Goal: Information Seeking & Learning: Obtain resource

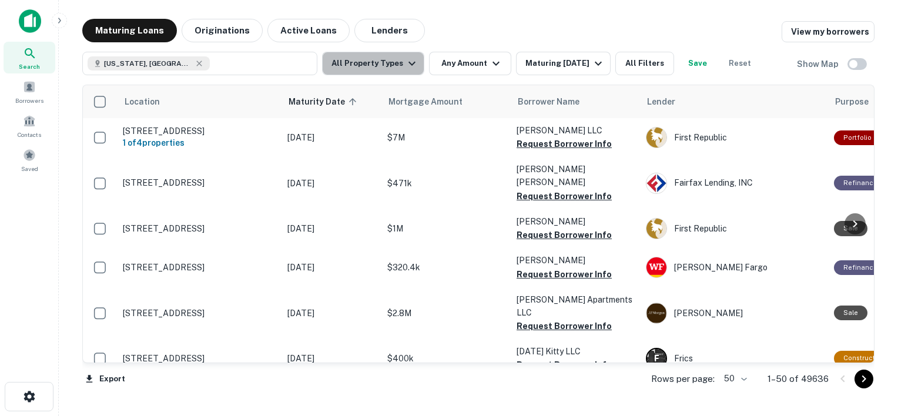
click at [397, 68] on button "All Property Types" at bounding box center [373, 64] width 102 height 24
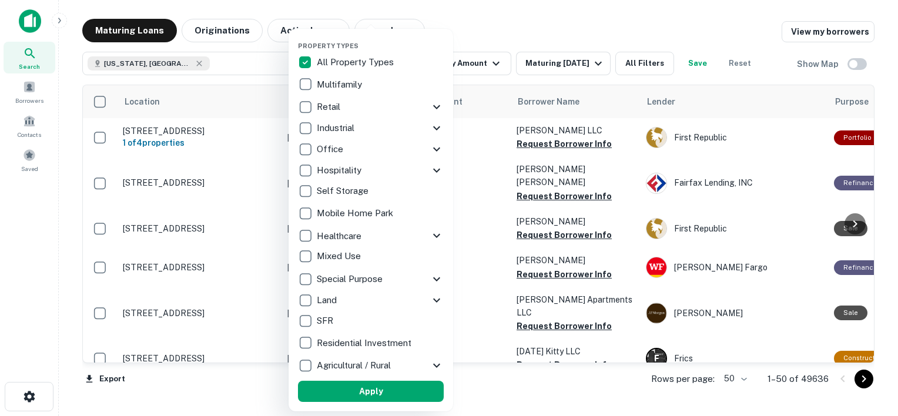
click at [333, 85] on p "Multifamily" at bounding box center [341, 85] width 48 height 14
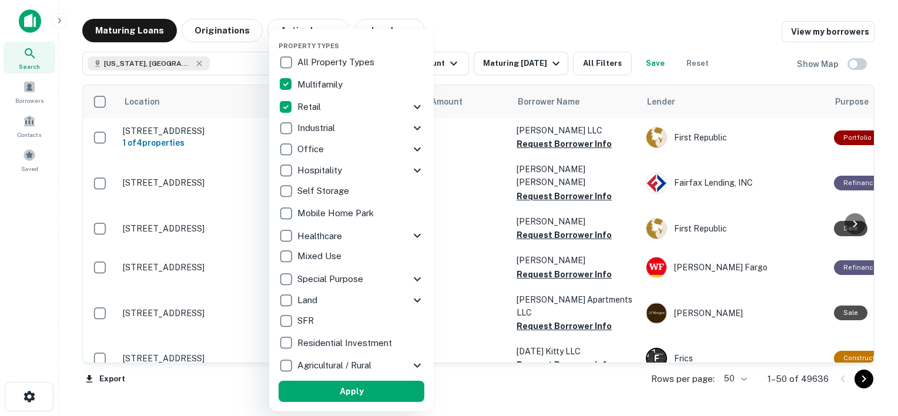
click at [357, 400] on button "Apply" at bounding box center [352, 391] width 146 height 21
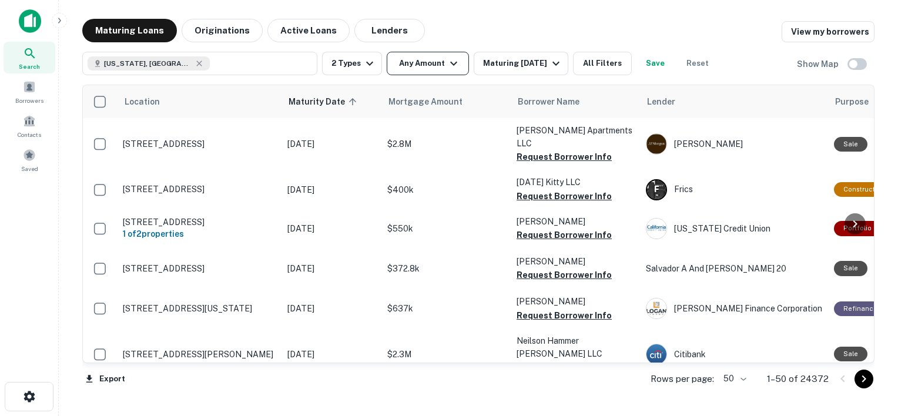
click at [449, 69] on icon "button" at bounding box center [454, 63] width 14 height 14
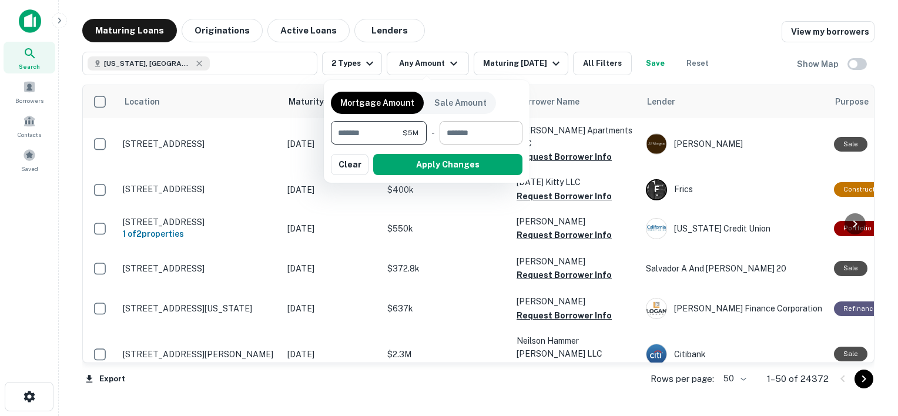
type input "*******"
click at [480, 126] on input "number" at bounding box center [477, 133] width 75 height 24
type input "*********"
click at [461, 176] on div "Mortgage Amount Sale Amount ******* $5M ​ - ********* $100M ​ Apply Changes Cle…" at bounding box center [427, 131] width 206 height 103
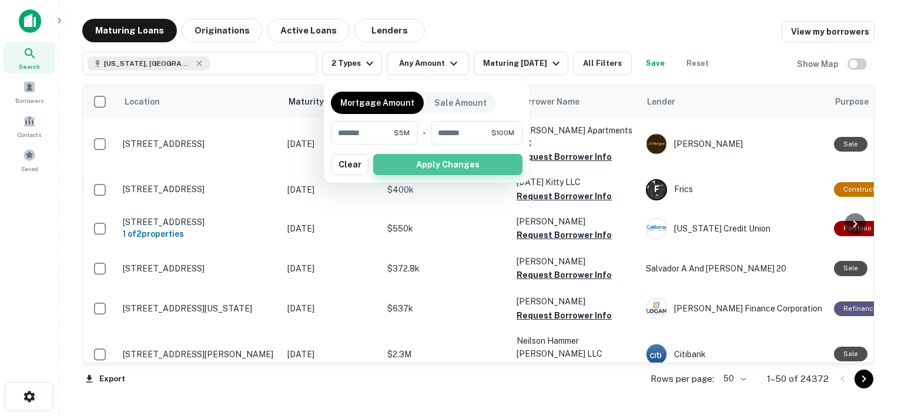
click at [449, 164] on button "Apply Changes" at bounding box center [447, 164] width 149 height 21
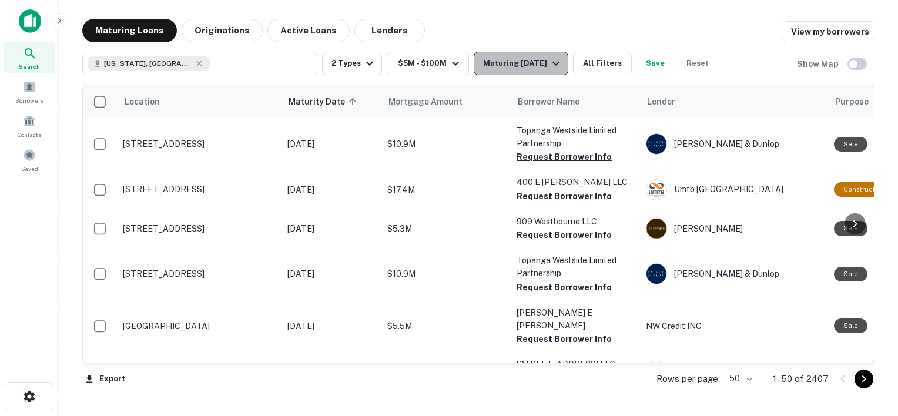
click at [508, 68] on div "Maturing In 1 Year" at bounding box center [523, 63] width 80 height 14
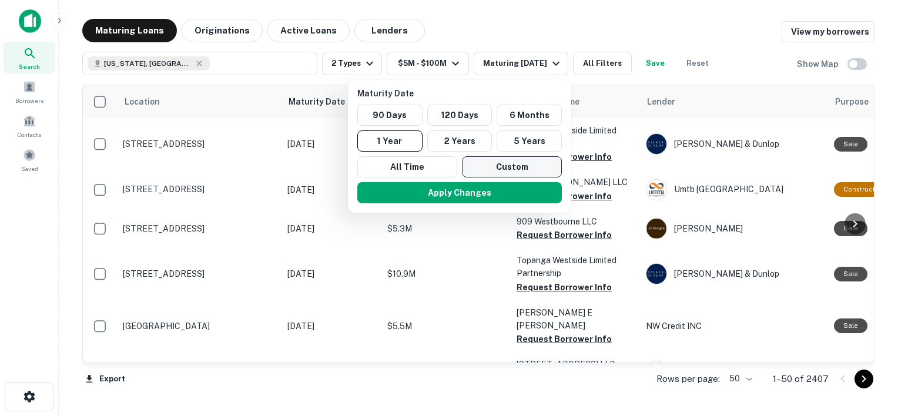
click at [515, 162] on button "Custom" at bounding box center [512, 166] width 100 height 21
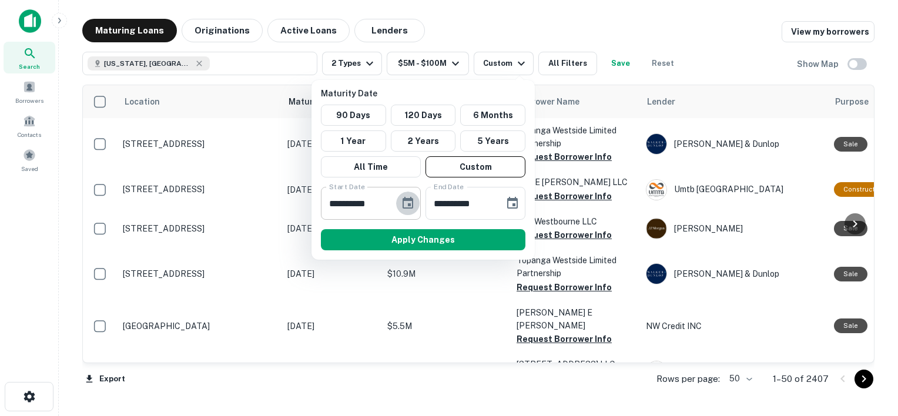
click at [402, 198] on icon "Choose date, selected date is Oct 1, 2025" at bounding box center [408, 203] width 14 height 14
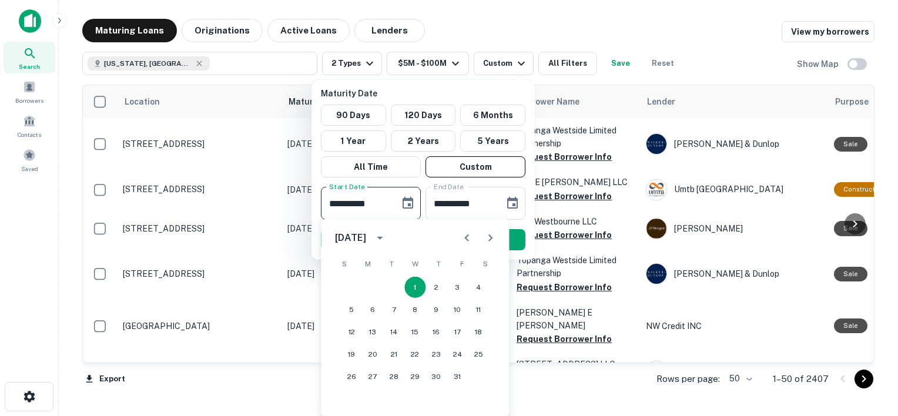
click at [490, 239] on icon "Next month" at bounding box center [490, 238] width 14 height 14
click at [440, 333] on button "13" at bounding box center [436, 332] width 21 height 21
type input "**********"
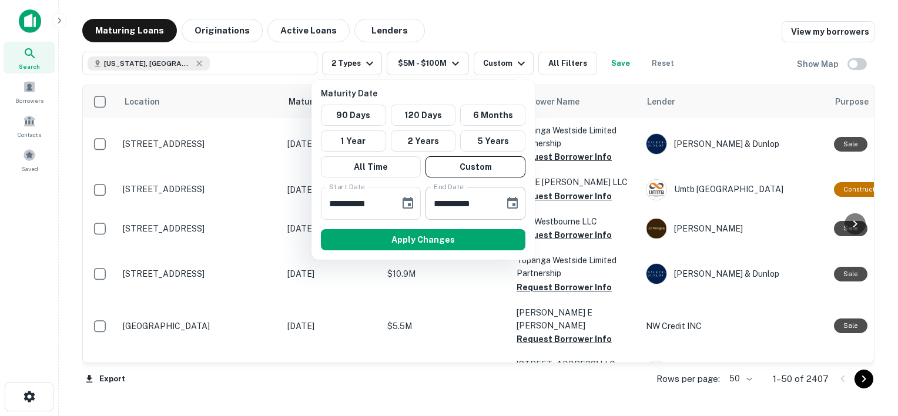
click at [507, 198] on icon "Choose date, selected date is Mar 30, 2026" at bounding box center [512, 203] width 11 height 12
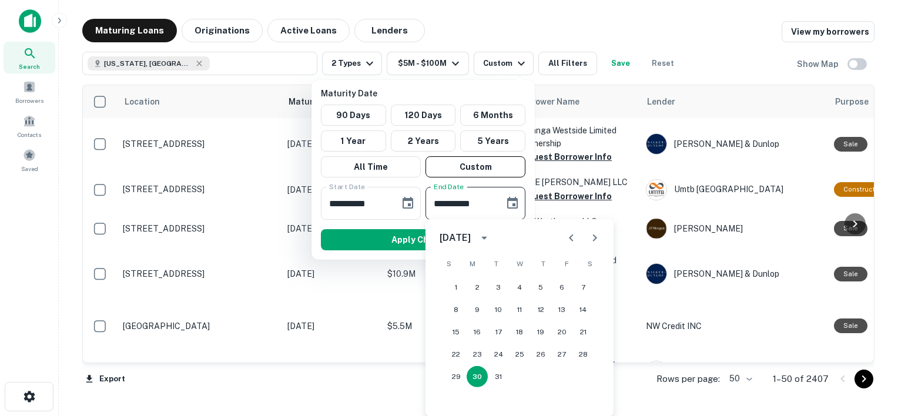
click at [588, 240] on icon "Next month" at bounding box center [595, 238] width 14 height 14
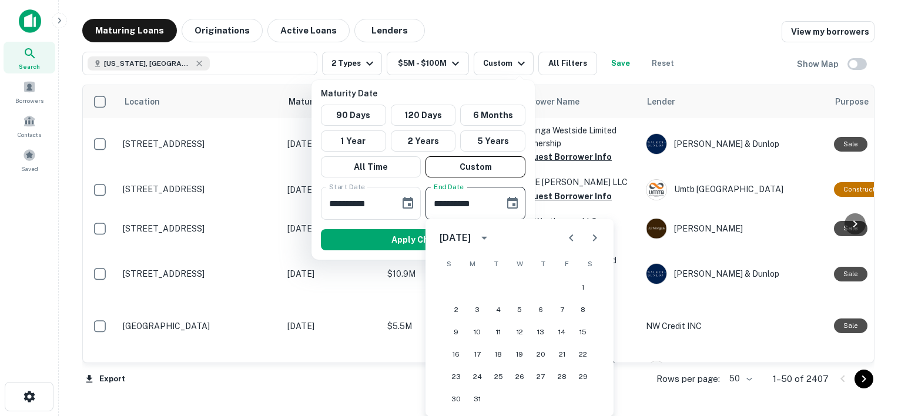
click at [589, 242] on icon "Next month" at bounding box center [595, 238] width 14 height 14
click at [520, 379] on button "30" at bounding box center [519, 376] width 21 height 21
type input "**********"
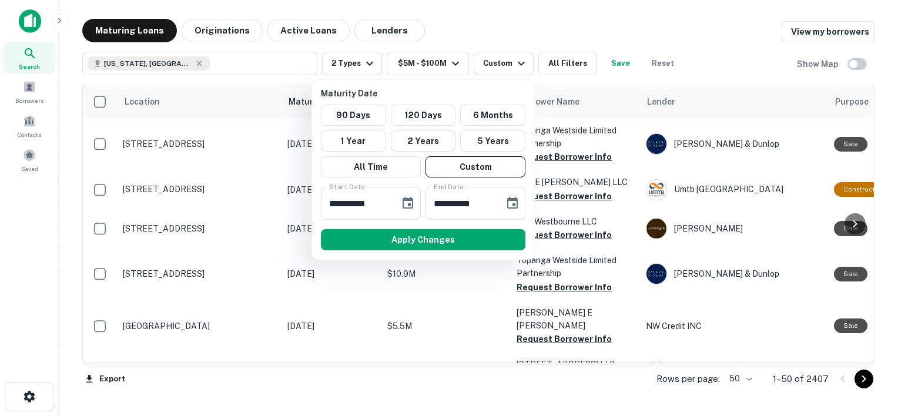
click at [416, 243] on button "Apply Changes" at bounding box center [423, 239] width 205 height 21
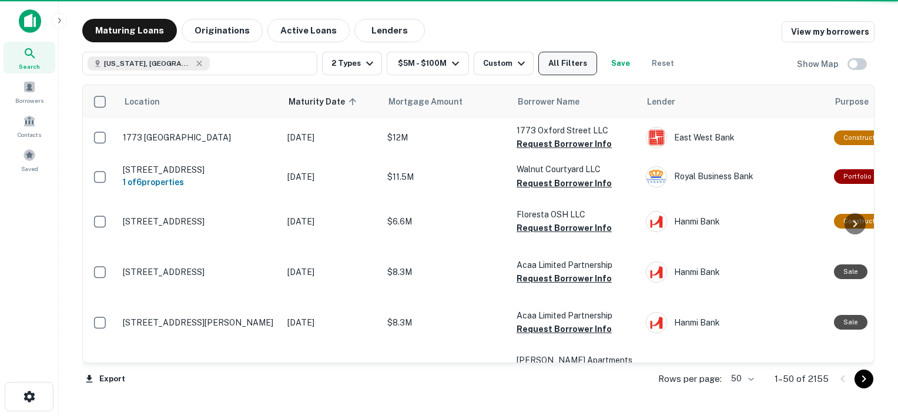
click at [566, 66] on button "All Filters" at bounding box center [567, 64] width 59 height 24
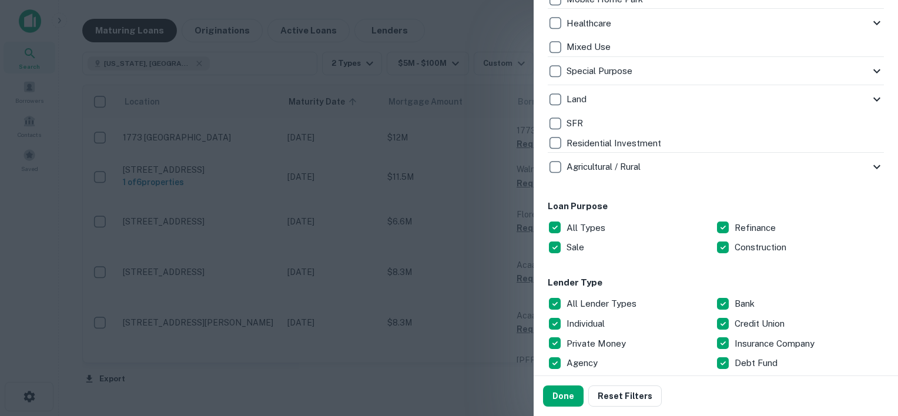
scroll to position [601, 0]
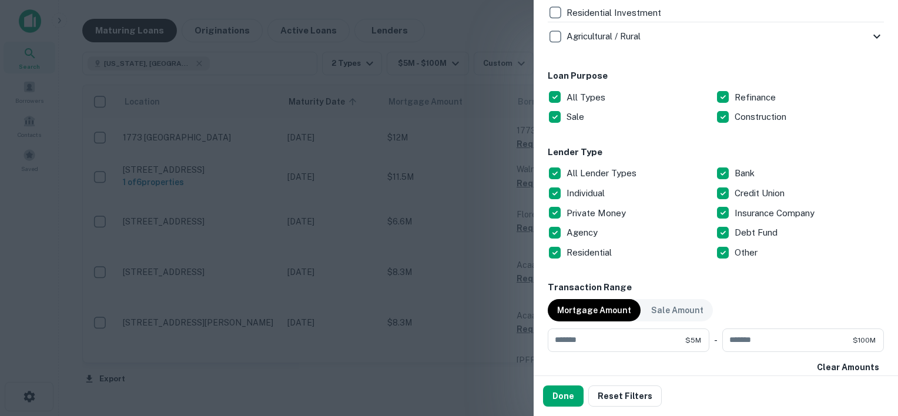
click at [587, 171] on p "All Lender Types" at bounding box center [603, 173] width 72 height 14
click at [588, 195] on p "Individual" at bounding box center [587, 193] width 41 height 14
click at [742, 233] on p "Debt Fund" at bounding box center [757, 233] width 45 height 14
click at [591, 214] on p "Private Money" at bounding box center [598, 213] width 62 height 14
click at [567, 393] on button "Done" at bounding box center [563, 396] width 41 height 21
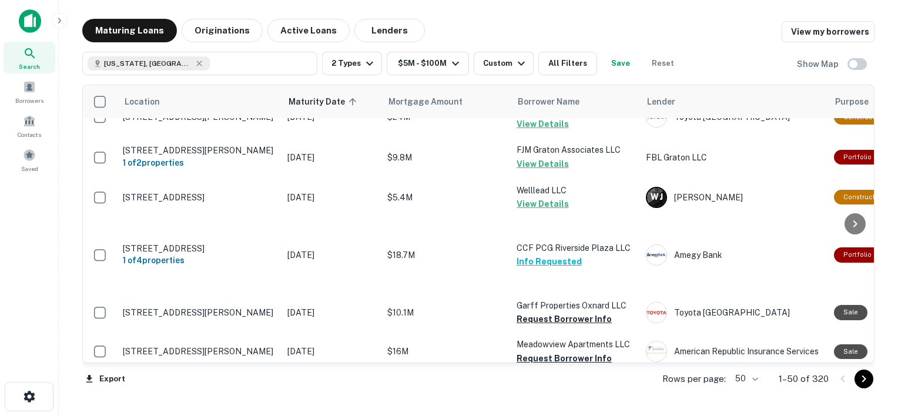
scroll to position [879, 0]
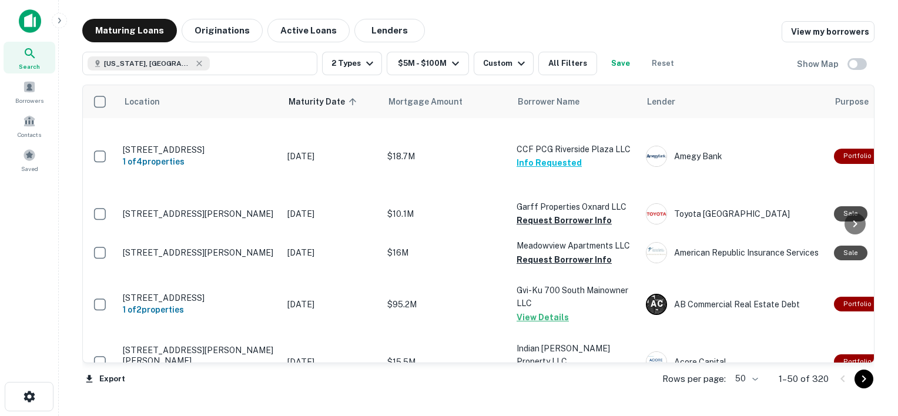
click at [664, 26] on div "Maturing Loans Originations Active Loans Lenders View my borrowers" at bounding box center [478, 31] width 792 height 24
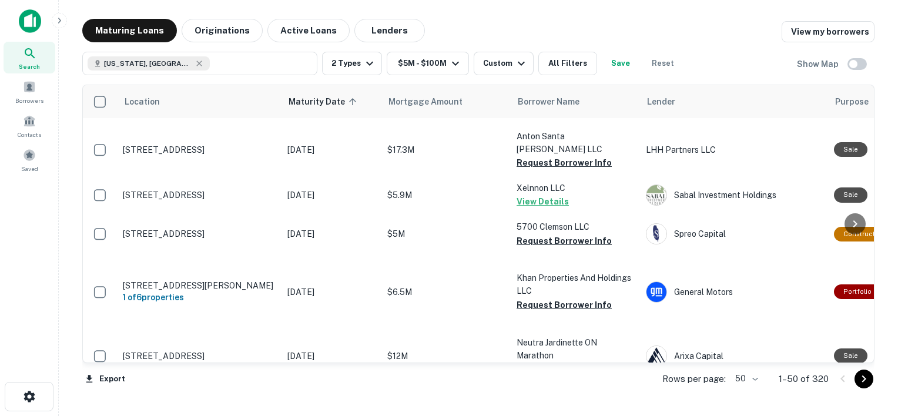
scroll to position [2015, 0]
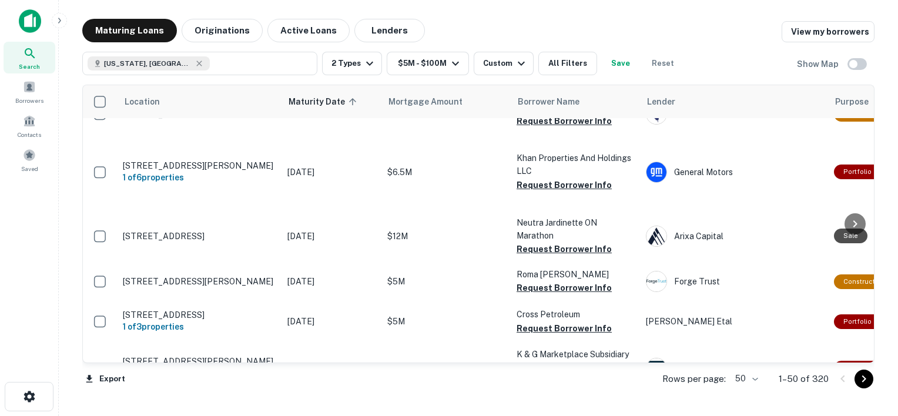
click at [752, 384] on body "Search Borrowers Contacts Saved Maturing Loans Originations Active Loans Lender…" at bounding box center [449, 208] width 898 height 416
click at [751, 394] on li "100" at bounding box center [747, 391] width 34 height 21
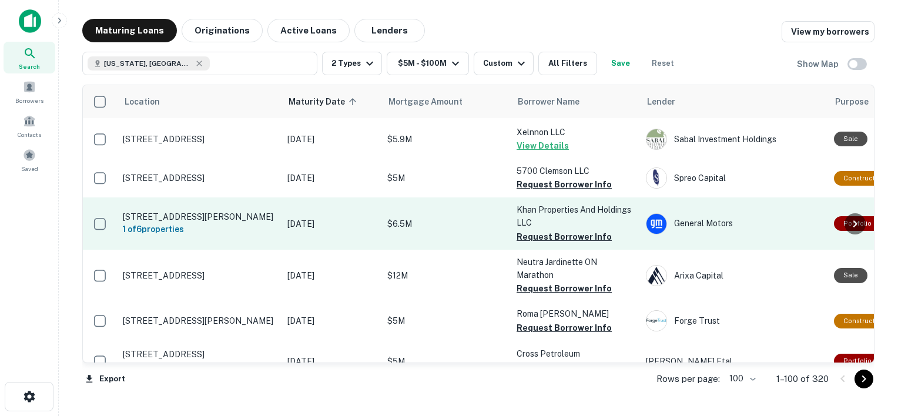
scroll to position [1868, 0]
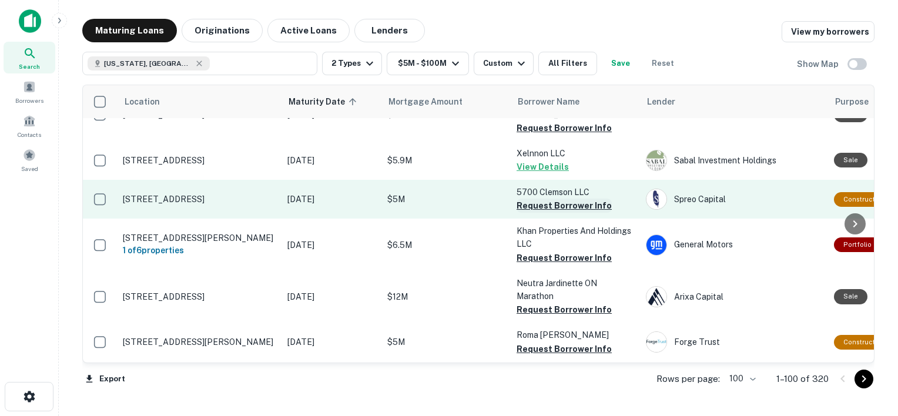
click at [545, 205] on button "Request Borrower Info" at bounding box center [564, 206] width 95 height 14
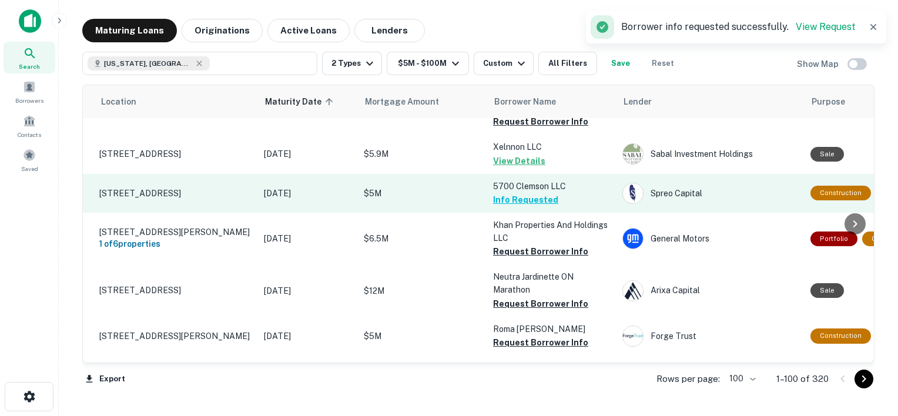
scroll to position [1885, 24]
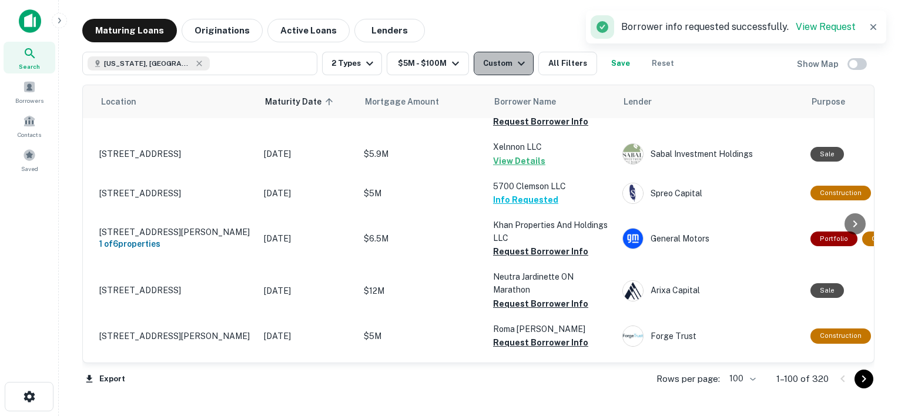
click at [516, 68] on icon "button" at bounding box center [521, 63] width 14 height 14
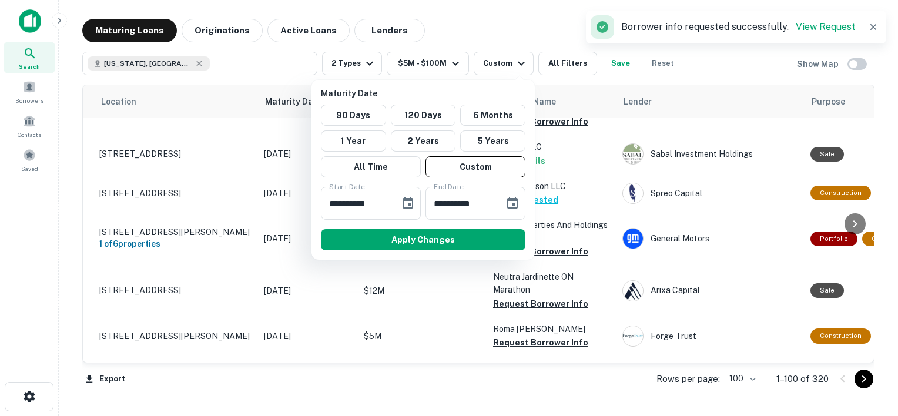
click at [516, 68] on div at bounding box center [449, 208] width 898 height 416
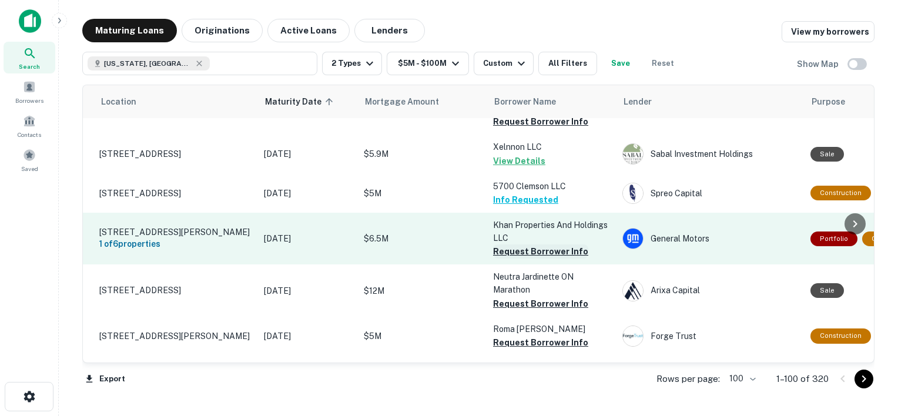
scroll to position [1919, 24]
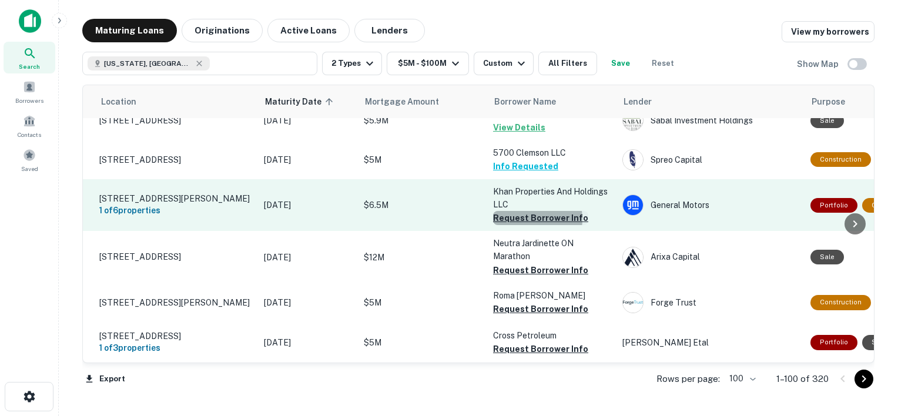
click at [533, 225] on button "Request Borrower Info" at bounding box center [540, 218] width 95 height 14
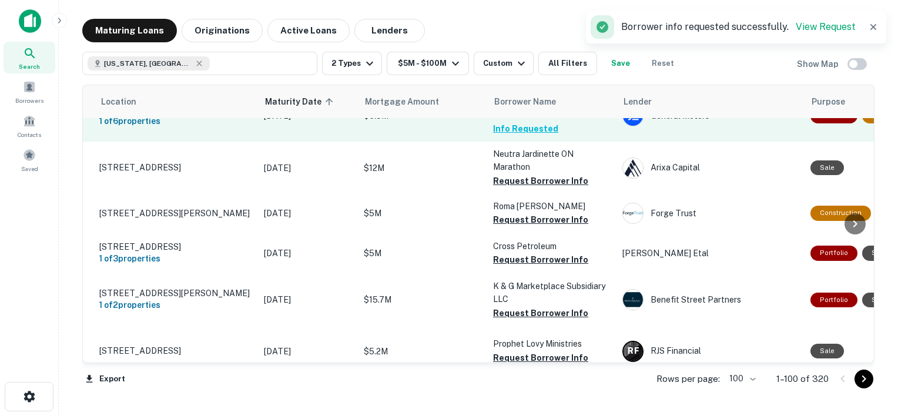
scroll to position [2009, 24]
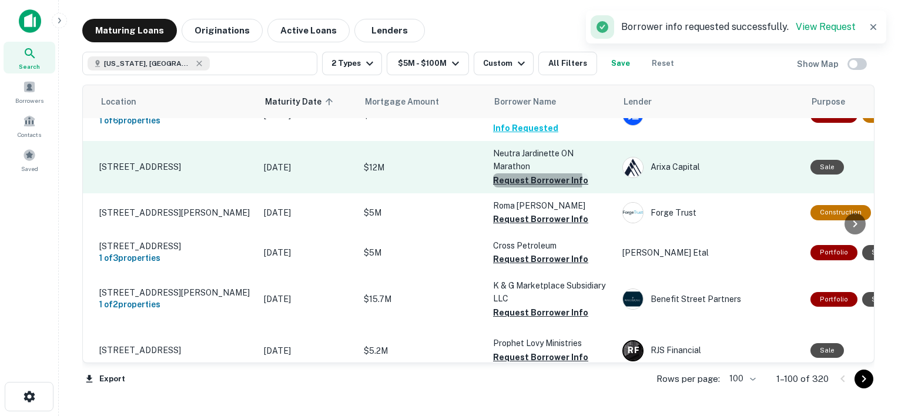
click at [528, 188] on button "Request Borrower Info" at bounding box center [540, 180] width 95 height 14
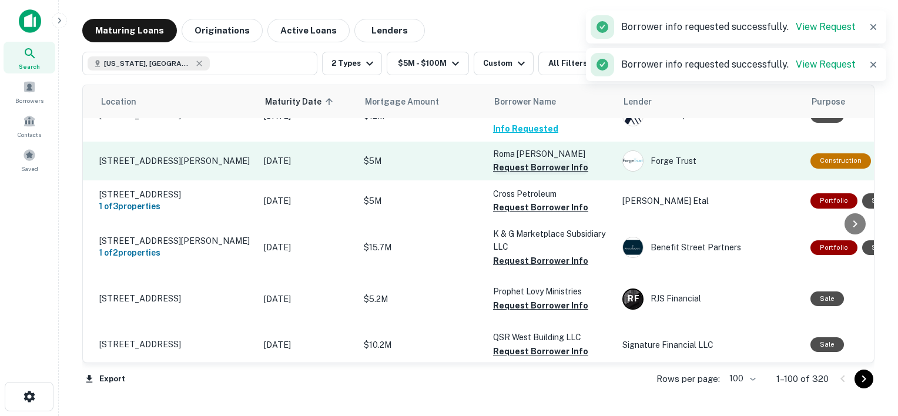
click at [550, 175] on button "Request Borrower Info" at bounding box center [540, 167] width 95 height 14
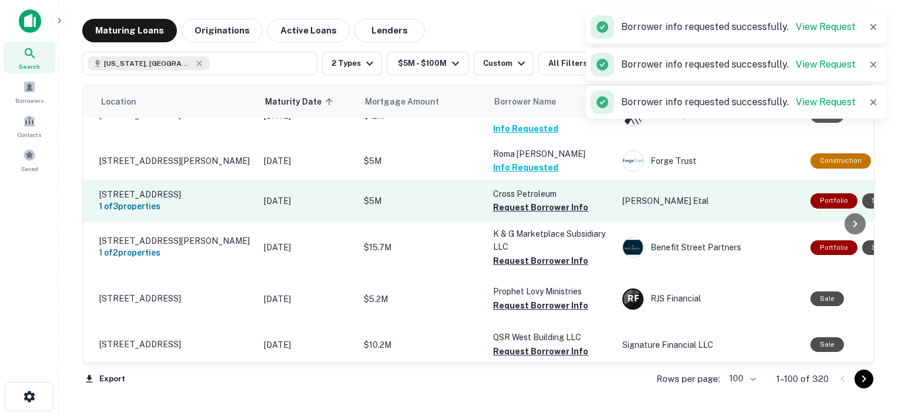
scroll to position [2085, 24]
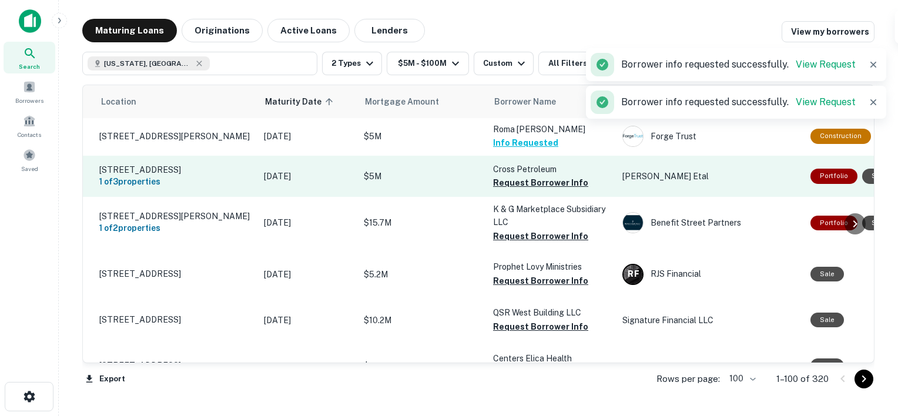
click at [534, 190] on button "Request Borrower Info" at bounding box center [540, 183] width 95 height 14
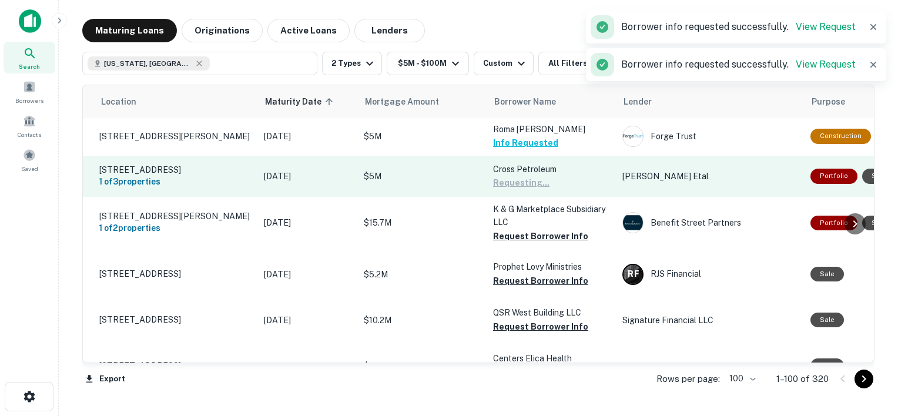
scroll to position [2119, 24]
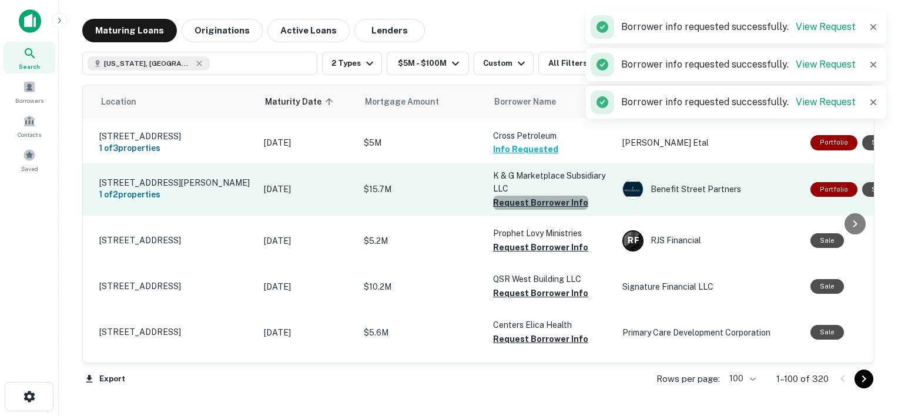
click at [561, 210] on button "Request Borrower Info" at bounding box center [540, 203] width 95 height 14
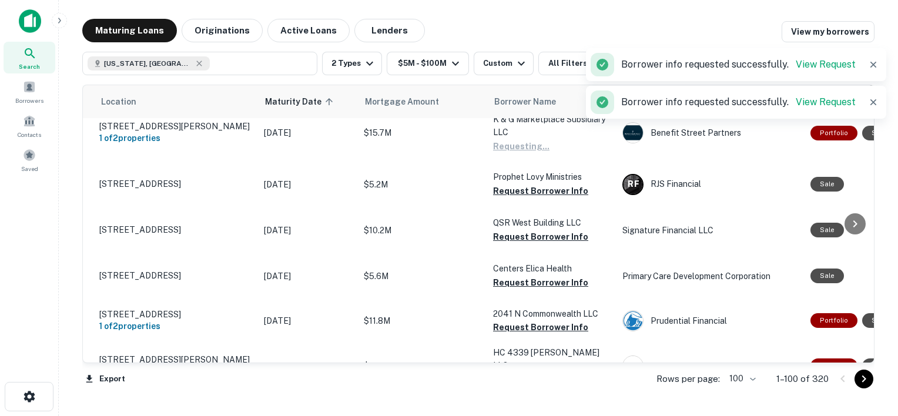
scroll to position [2175, 24]
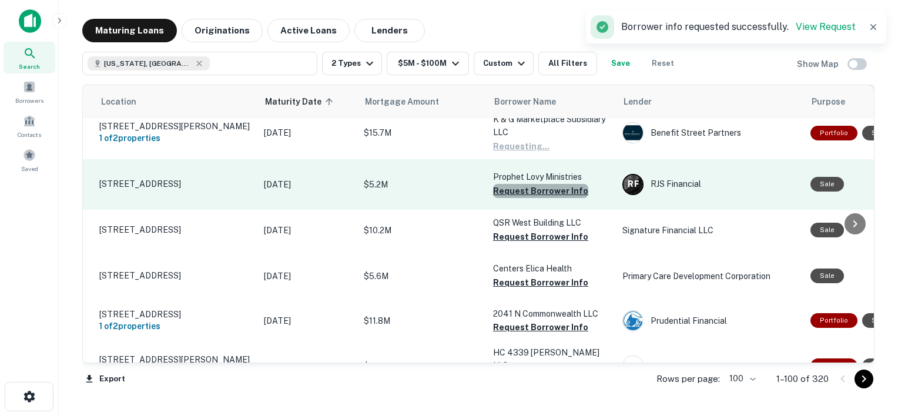
click at [548, 198] on button "Request Borrower Info" at bounding box center [540, 191] width 95 height 14
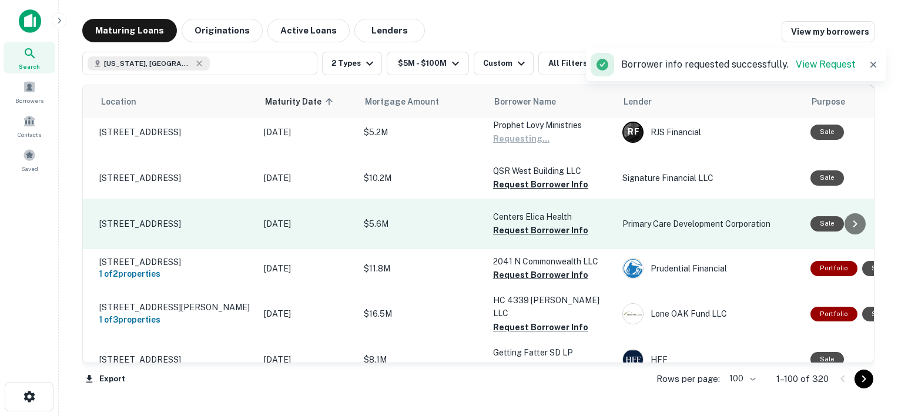
scroll to position [2234, 24]
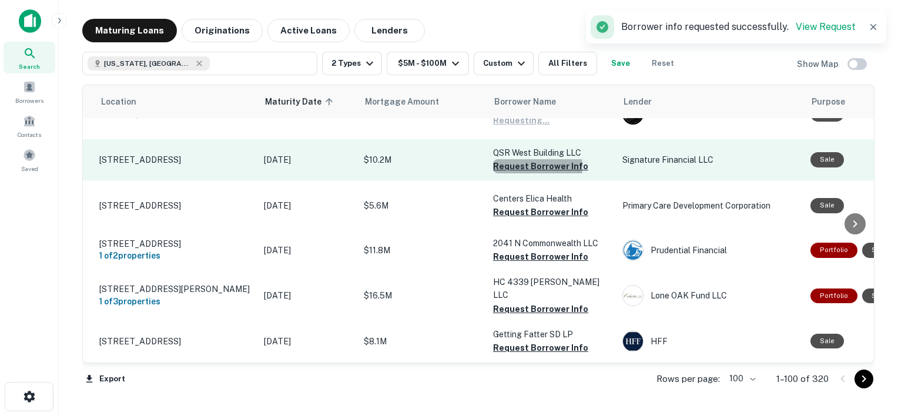
click at [529, 173] on button "Request Borrower Info" at bounding box center [540, 166] width 95 height 14
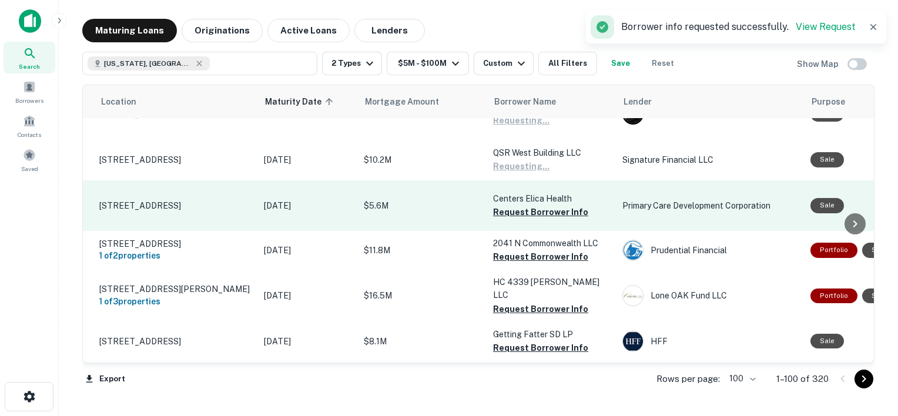
scroll to position [2253, 24]
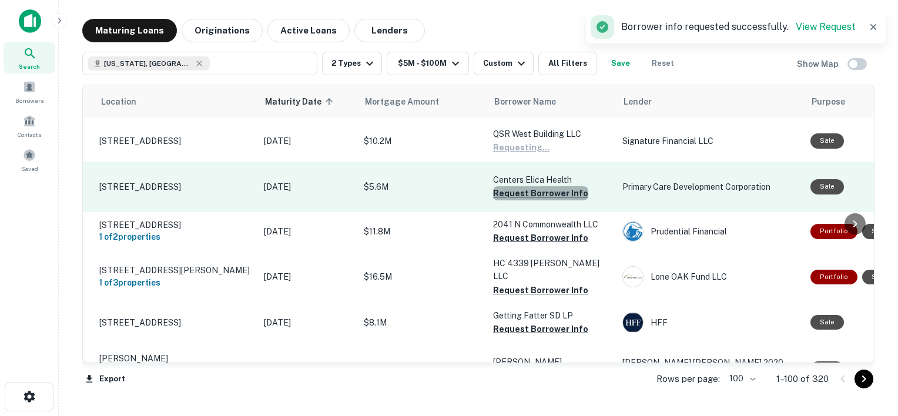
click at [542, 200] on button "Request Borrower Info" at bounding box center [540, 193] width 95 height 14
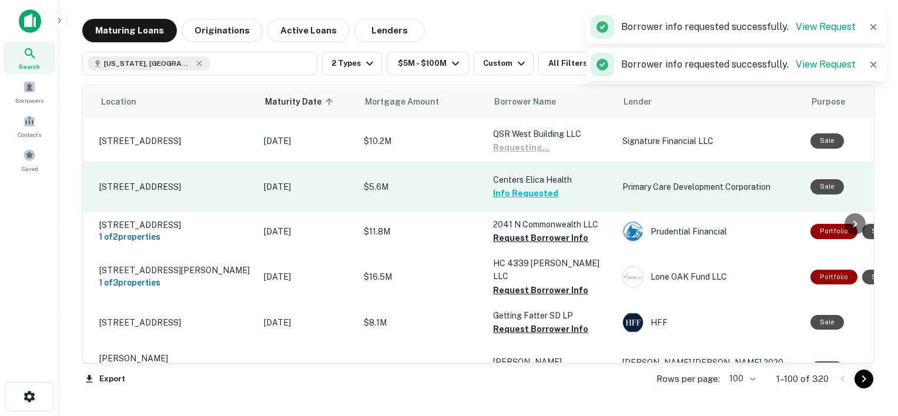
scroll to position [2293, 24]
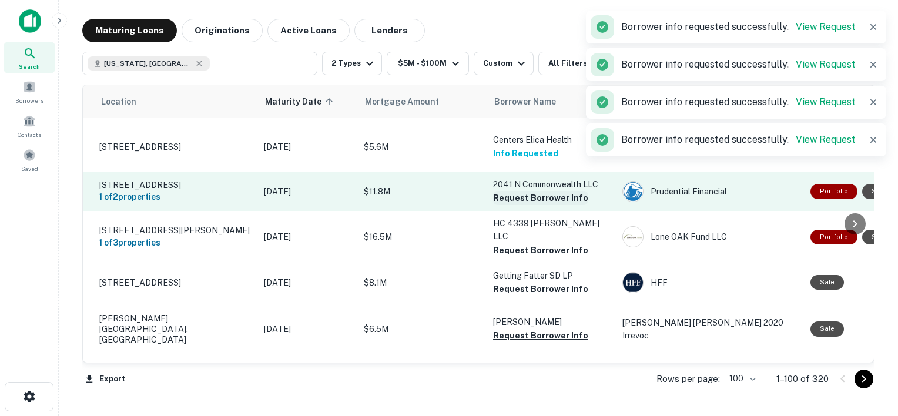
click at [529, 205] on button "Request Borrower Info" at bounding box center [540, 198] width 95 height 14
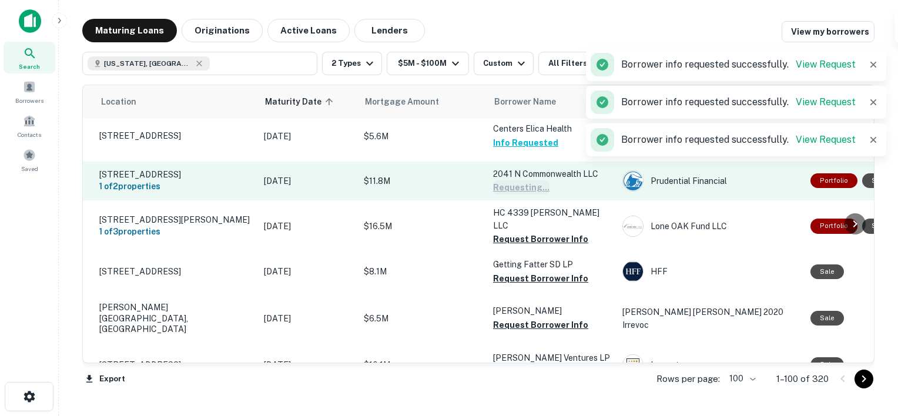
scroll to position [2350, 24]
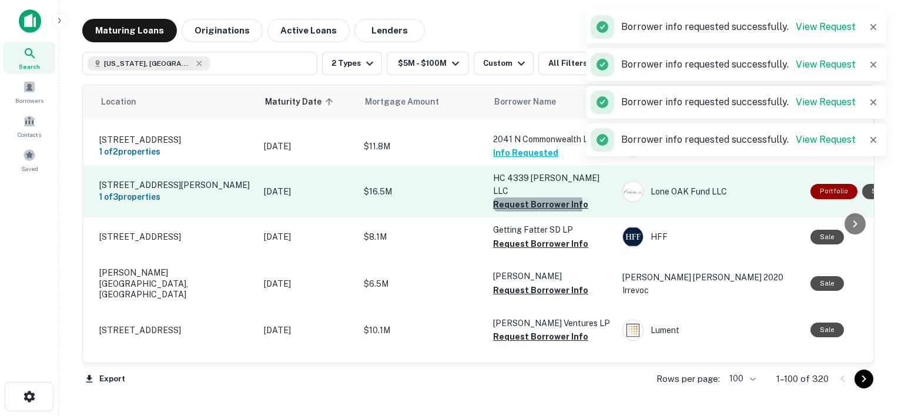
click at [522, 212] on button "Request Borrower Info" at bounding box center [540, 205] width 95 height 14
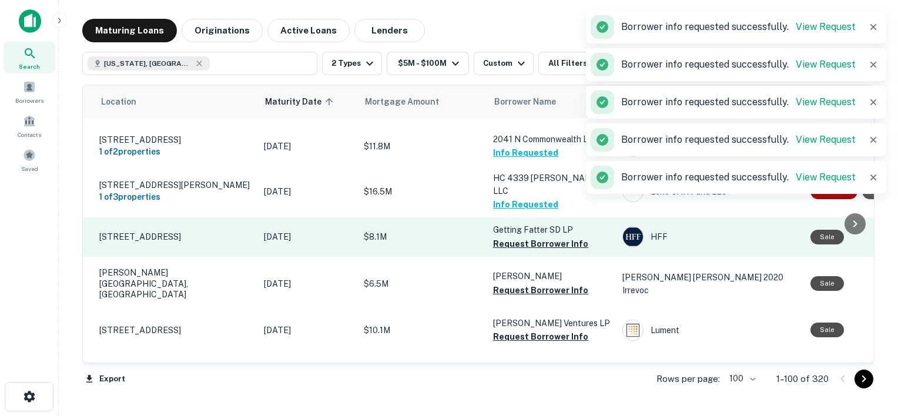
scroll to position [2387, 24]
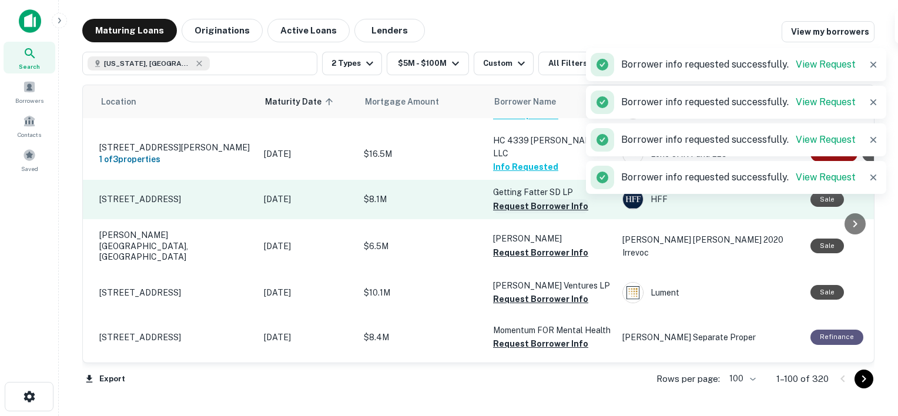
click at [517, 213] on button "Request Borrower Info" at bounding box center [540, 206] width 95 height 14
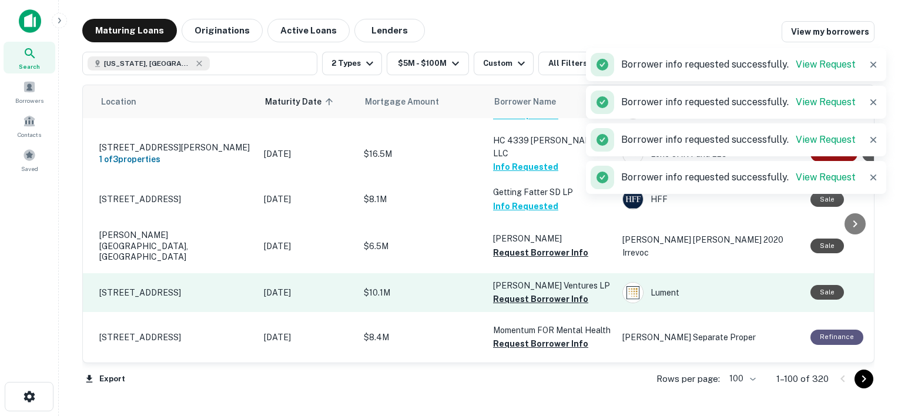
scroll to position [2410, 24]
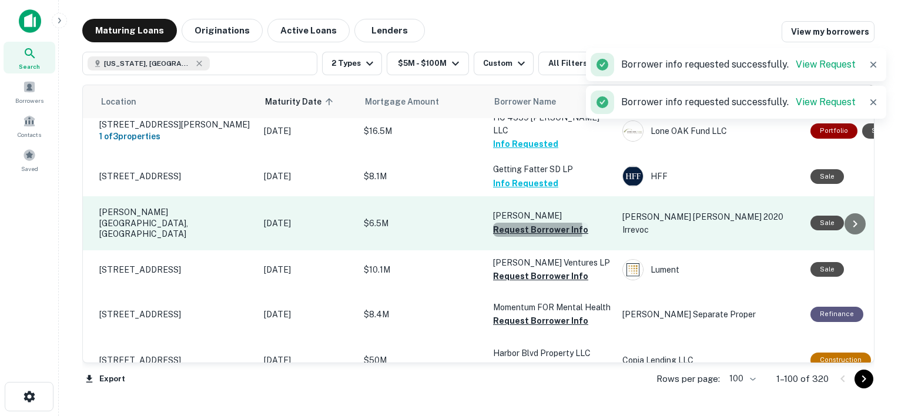
click at [531, 233] on button "Request Borrower Info" at bounding box center [540, 230] width 95 height 14
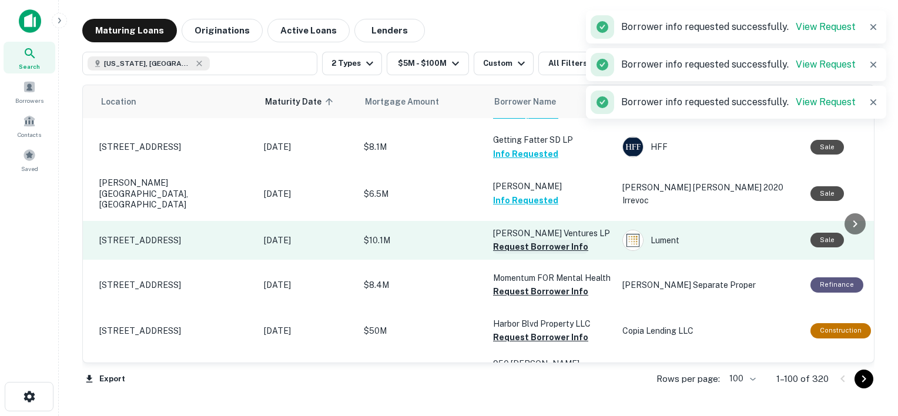
scroll to position [2444, 24]
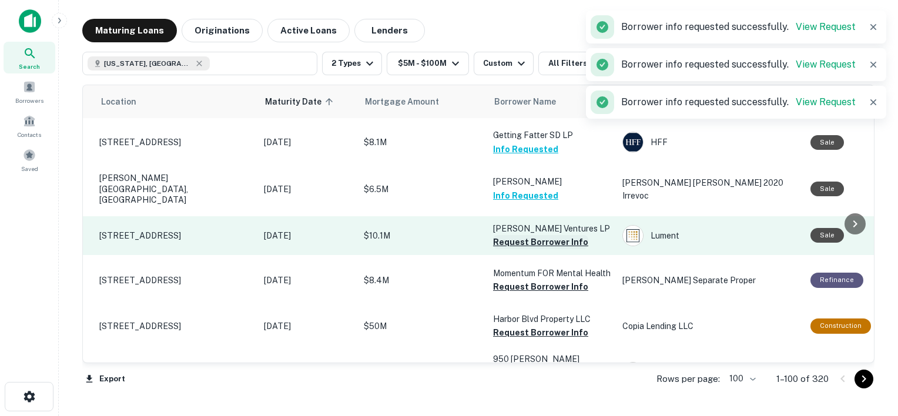
click at [536, 242] on button "Request Borrower Info" at bounding box center [540, 242] width 95 height 14
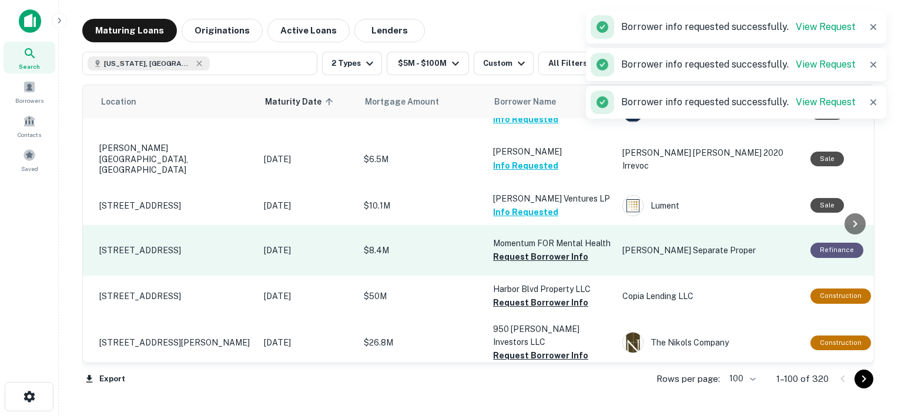
scroll to position [2475, 24]
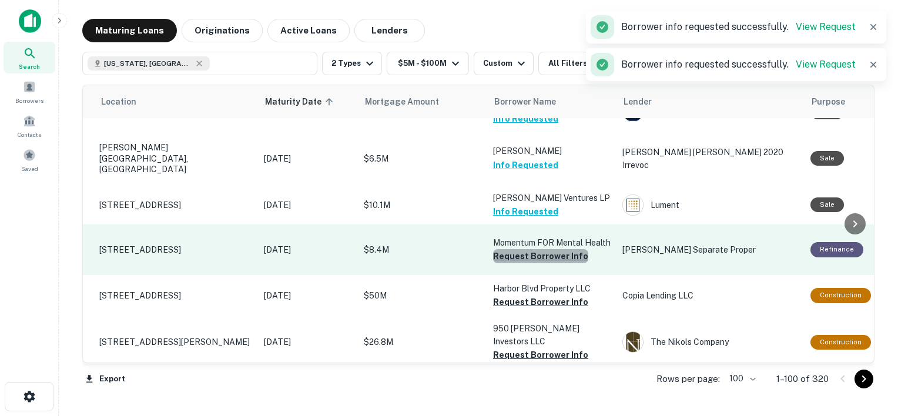
click at [544, 263] on button "Request Borrower Info" at bounding box center [540, 256] width 95 height 14
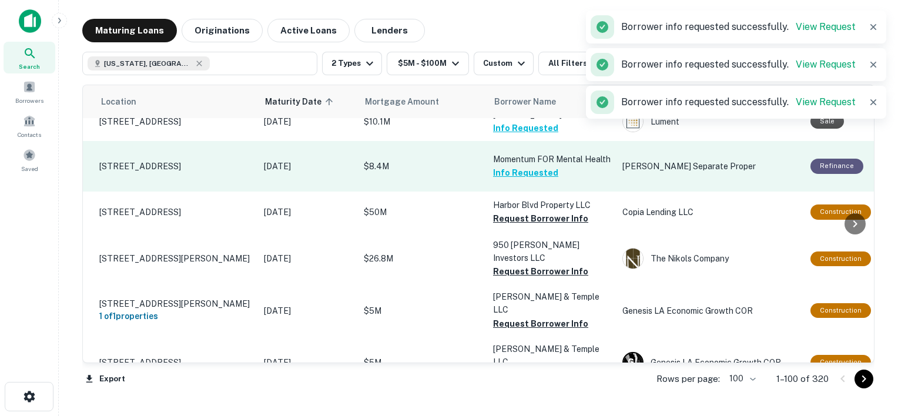
scroll to position [2563, 24]
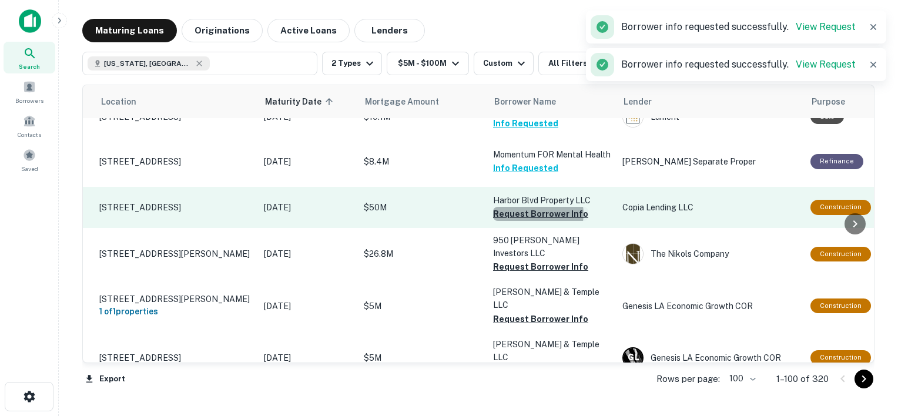
click at [538, 221] on button "Request Borrower Info" at bounding box center [540, 214] width 95 height 14
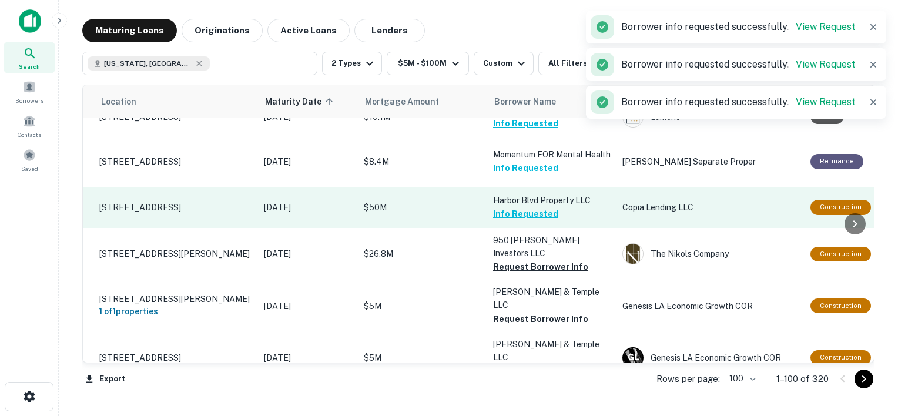
scroll to position [2608, 24]
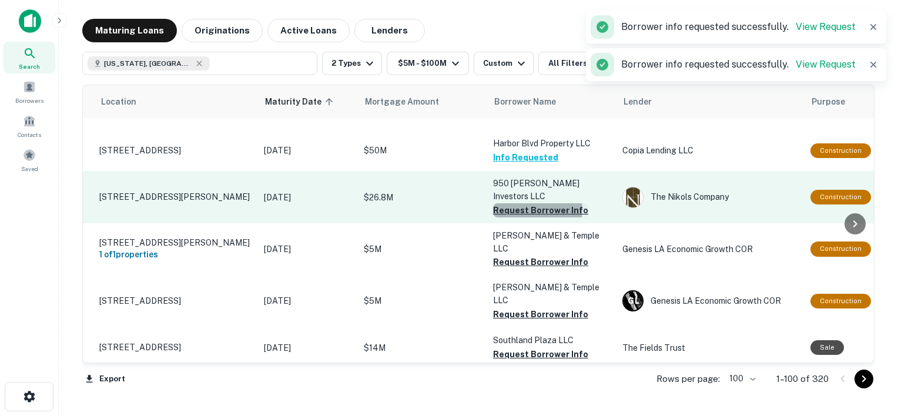
click at [529, 218] on button "Request Borrower Info" at bounding box center [540, 210] width 95 height 14
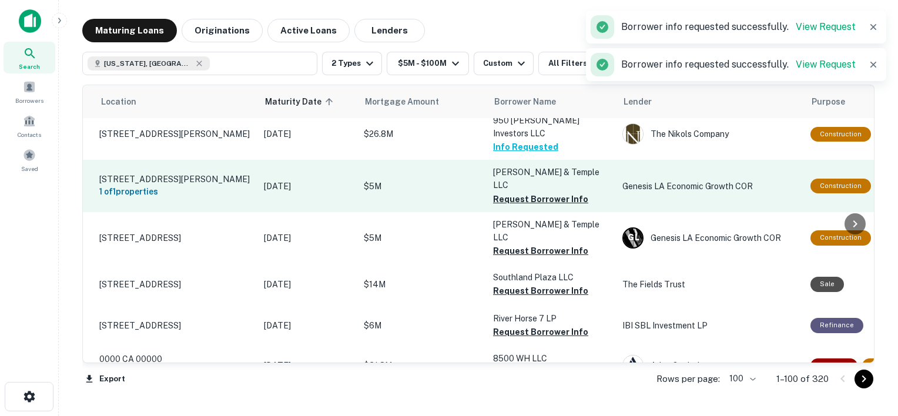
scroll to position [2722, 24]
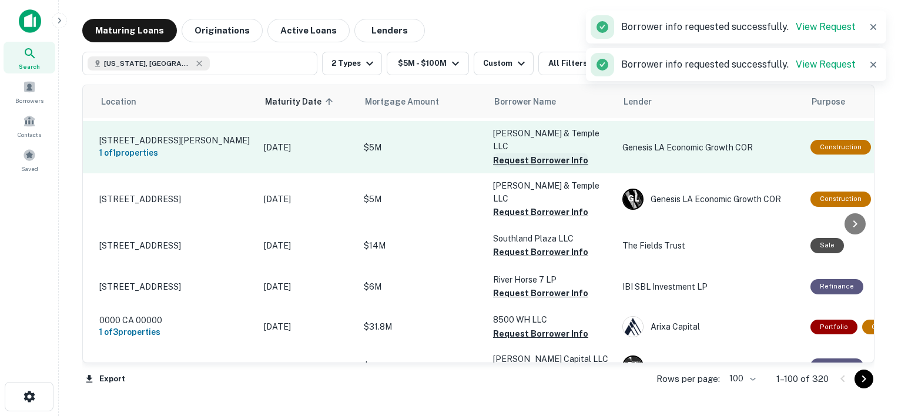
click at [536, 168] on button "Request Borrower Info" at bounding box center [540, 160] width 95 height 14
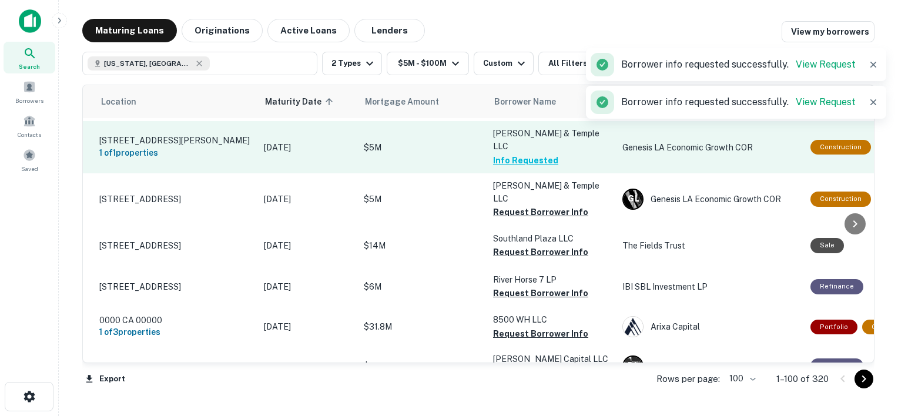
scroll to position [2751, 24]
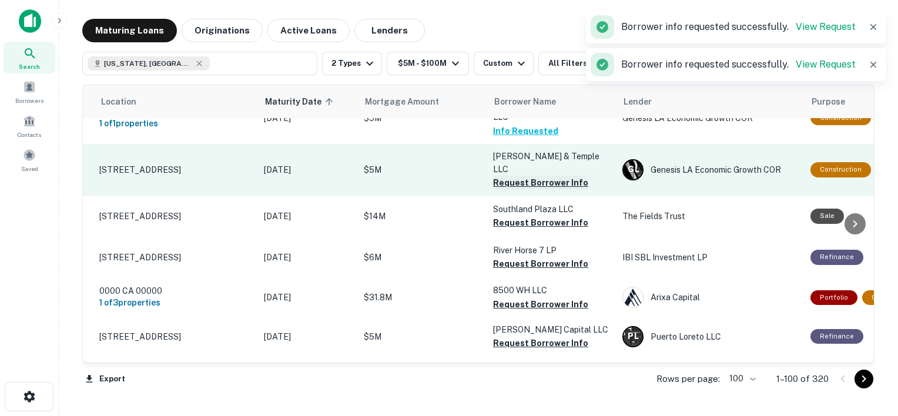
click at [536, 190] on button "Request Borrower Info" at bounding box center [540, 183] width 95 height 14
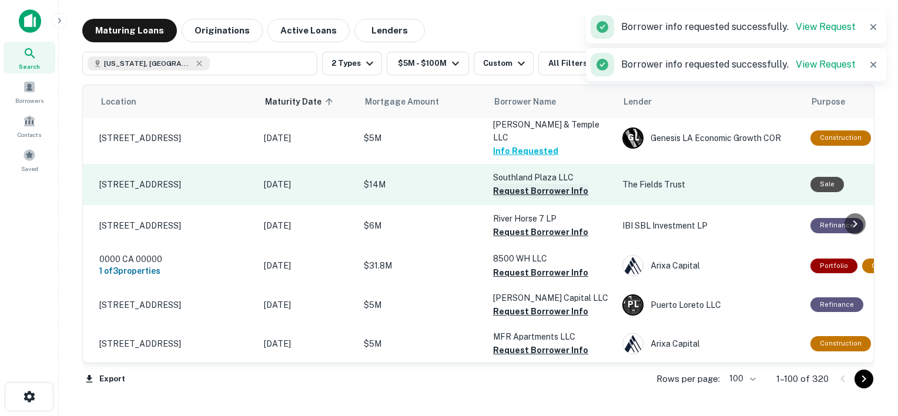
click at [546, 198] on button "Request Borrower Info" at bounding box center [540, 191] width 95 height 14
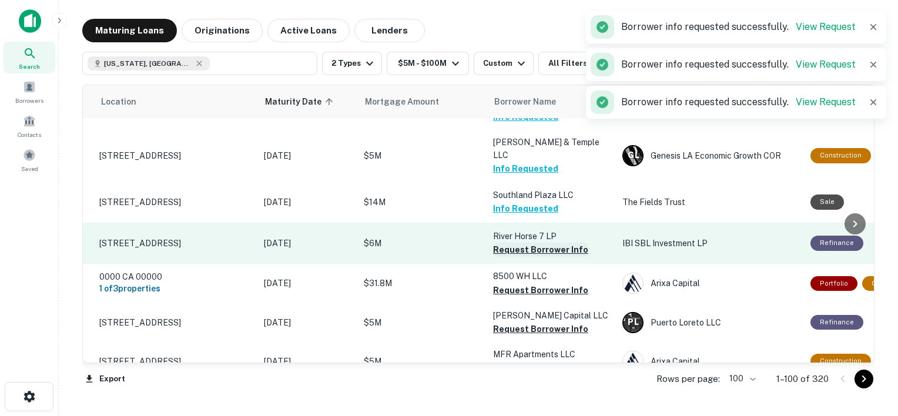
scroll to position [2823, 24]
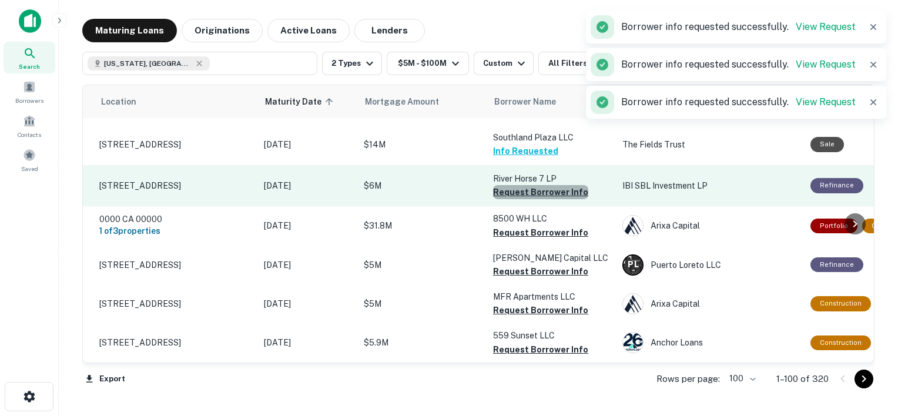
click at [548, 199] on button "Request Borrower Info" at bounding box center [540, 192] width 95 height 14
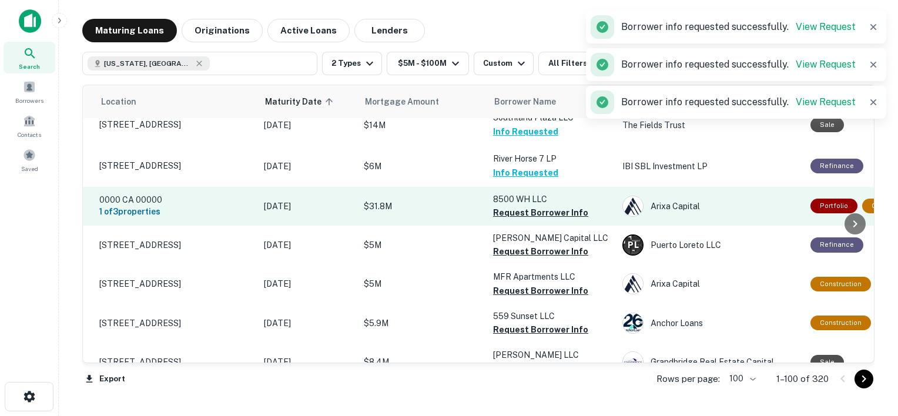
scroll to position [2835, 24]
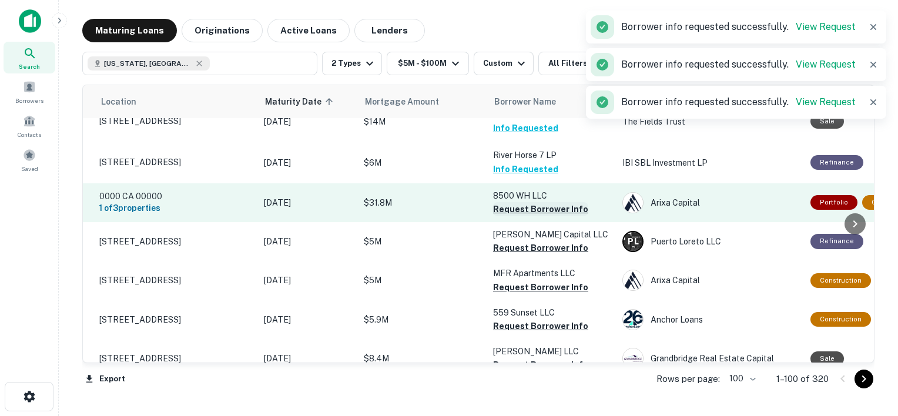
click at [546, 216] on button "Request Borrower Info" at bounding box center [540, 209] width 95 height 14
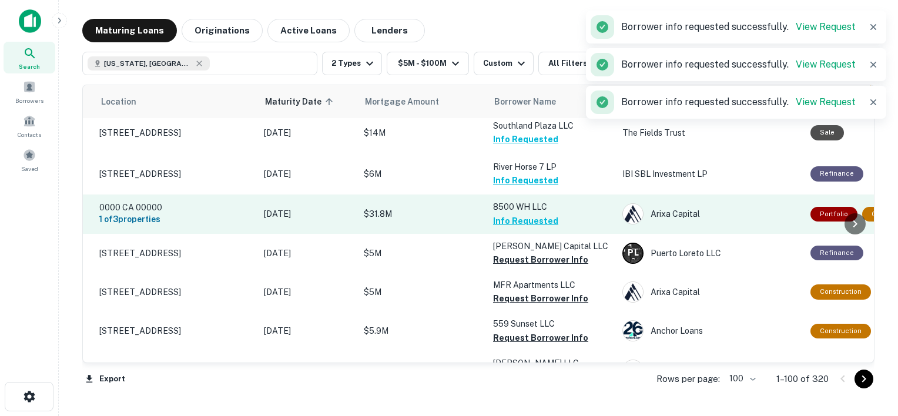
scroll to position [2888, 24]
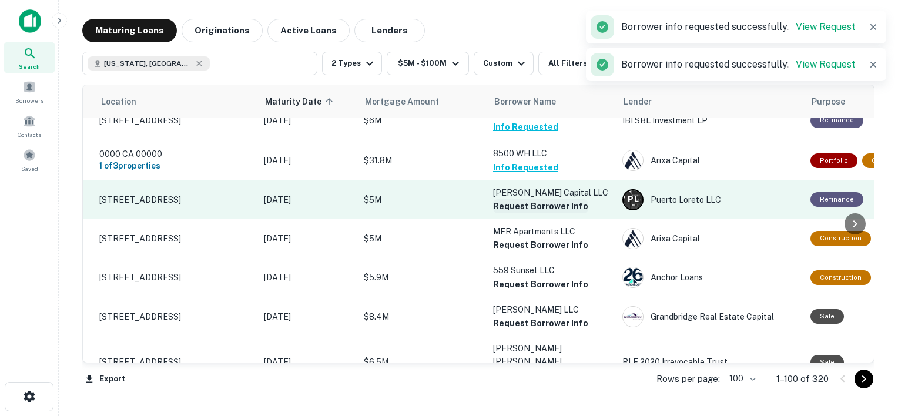
click at [551, 213] on button "Request Borrower Info" at bounding box center [540, 206] width 95 height 14
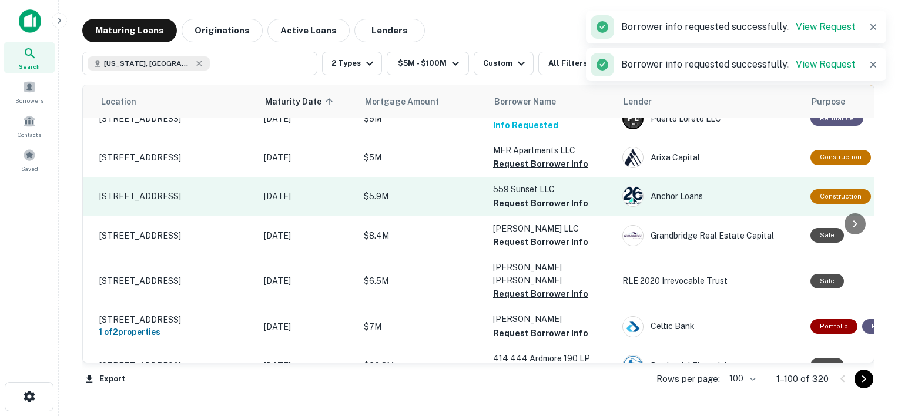
scroll to position [2976, 24]
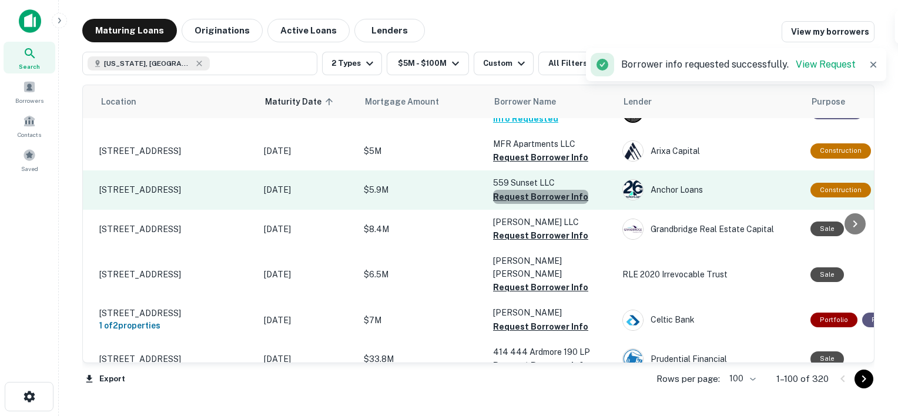
click at [544, 204] on button "Request Borrower Info" at bounding box center [540, 197] width 95 height 14
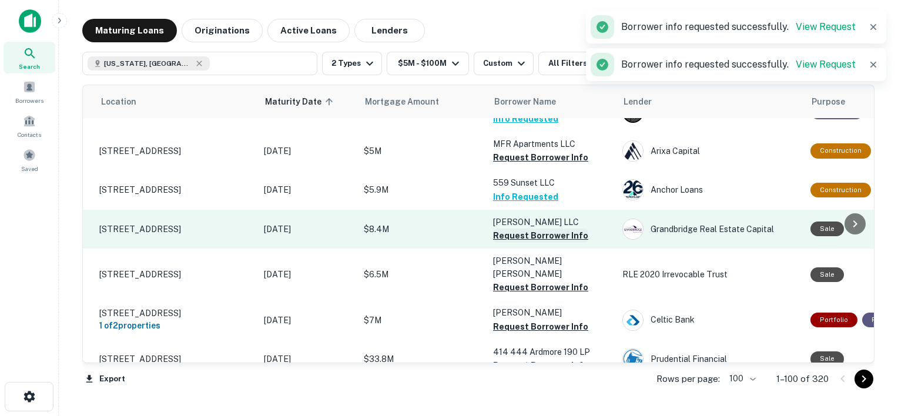
scroll to position [3006, 24]
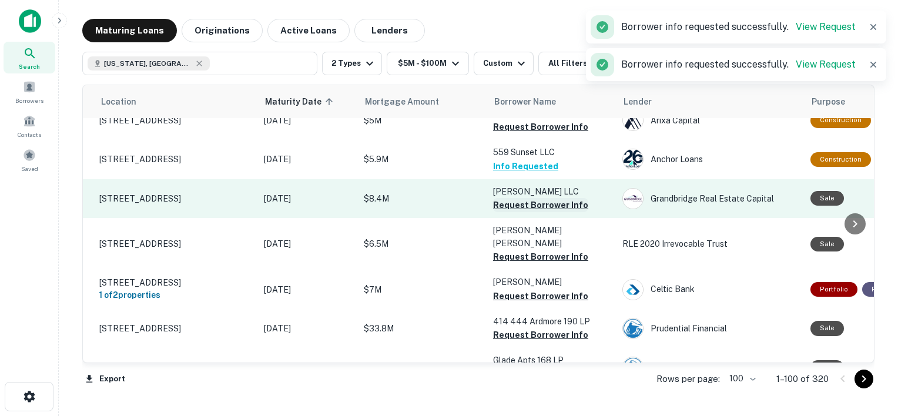
click at [527, 212] on button "Request Borrower Info" at bounding box center [540, 205] width 95 height 14
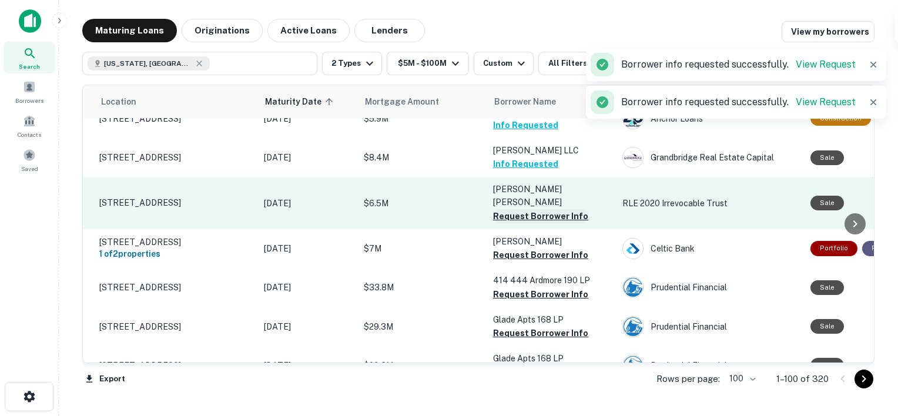
scroll to position [3015, 24]
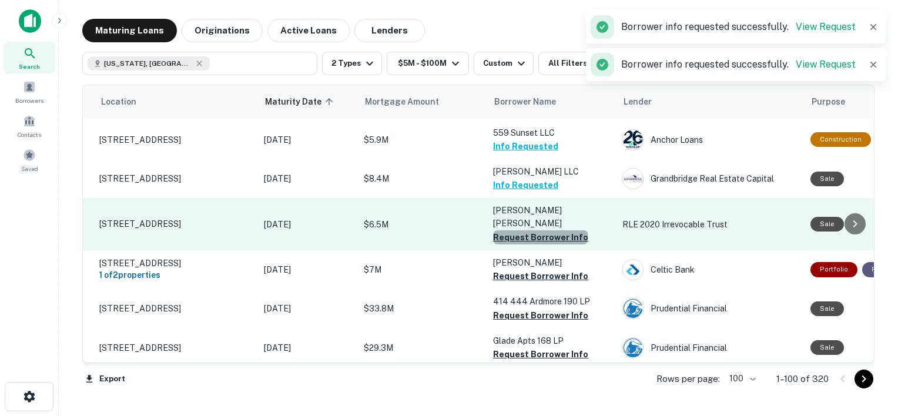
click at [540, 245] on button "Request Borrower Info" at bounding box center [540, 237] width 95 height 14
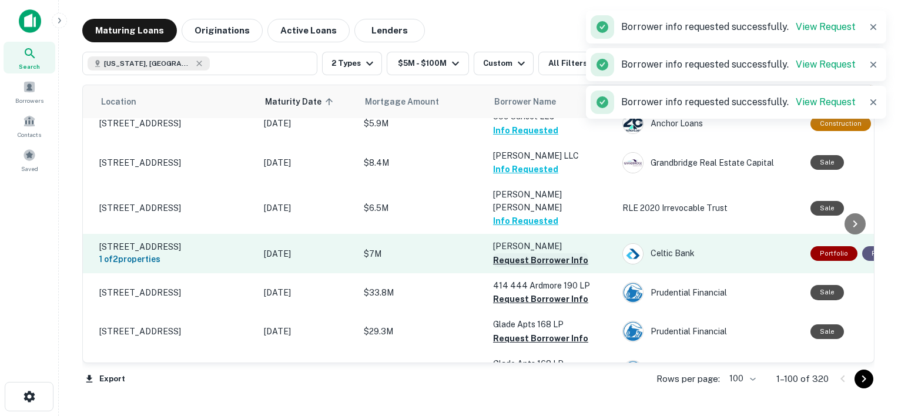
scroll to position [3060, 24]
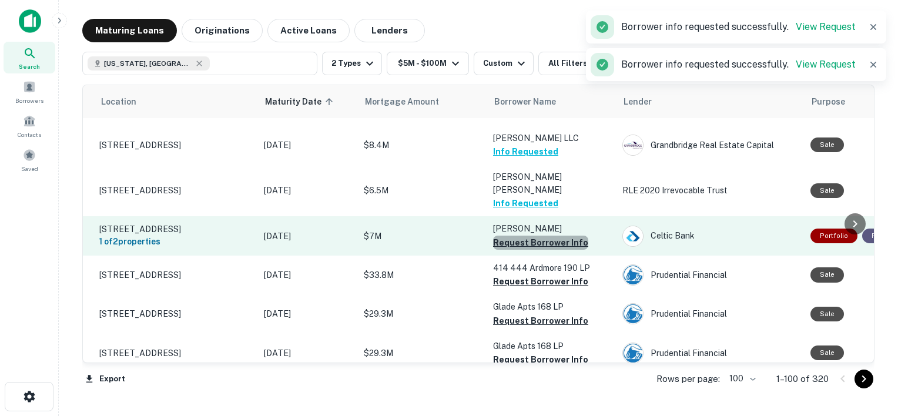
click at [548, 250] on button "Request Borrower Info" at bounding box center [540, 243] width 95 height 14
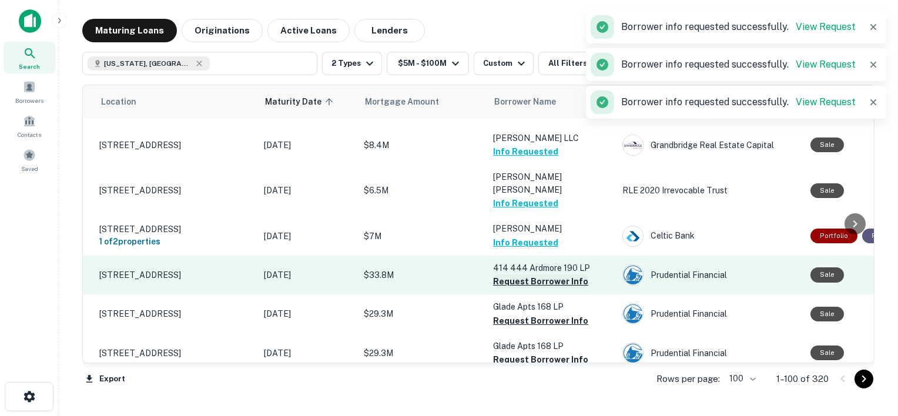
scroll to position [3093, 24]
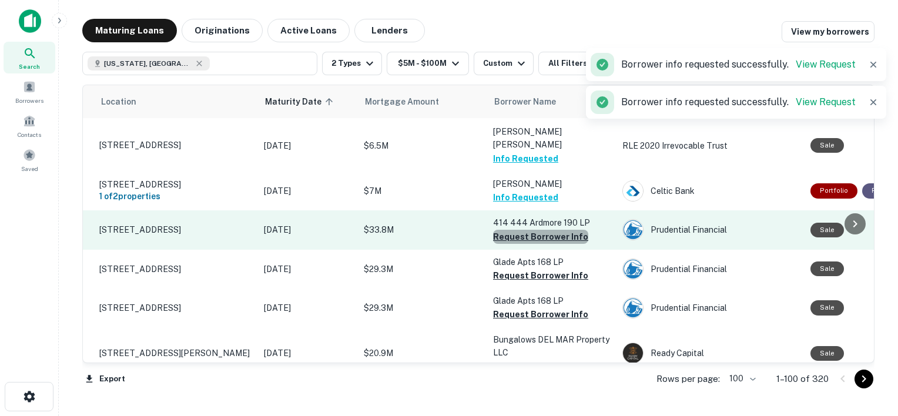
click at [556, 244] on button "Request Borrower Info" at bounding box center [540, 237] width 95 height 14
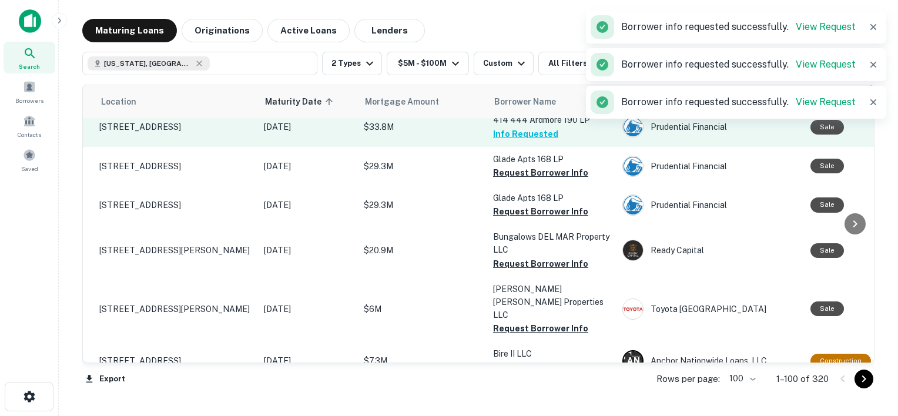
scroll to position [3197, 24]
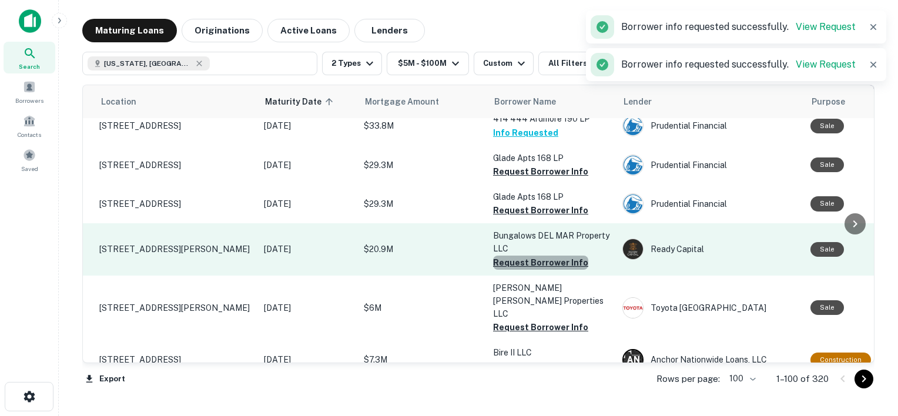
click at [554, 270] on button "Request Borrower Info" at bounding box center [540, 263] width 95 height 14
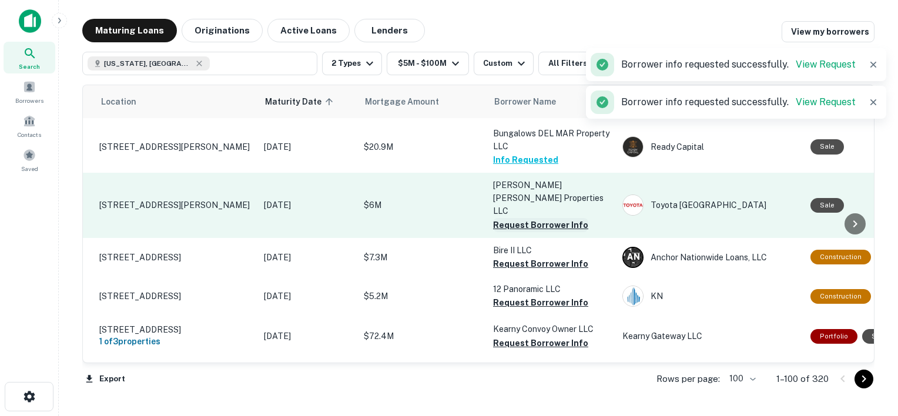
scroll to position [3312, 24]
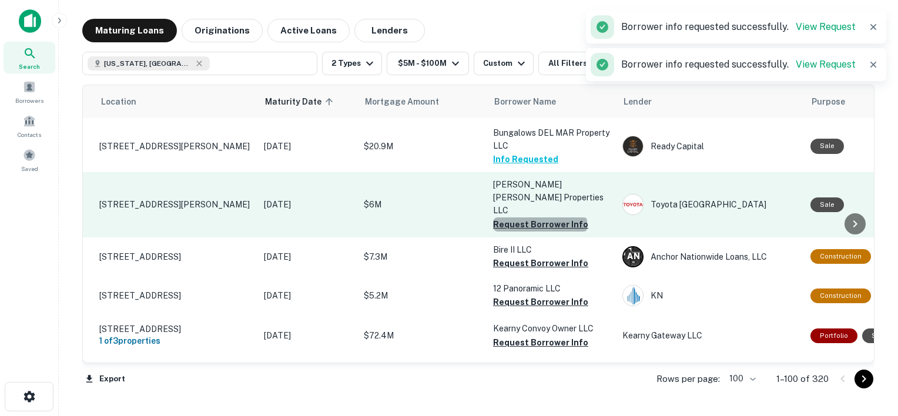
click at [540, 232] on button "Request Borrower Info" at bounding box center [540, 225] width 95 height 14
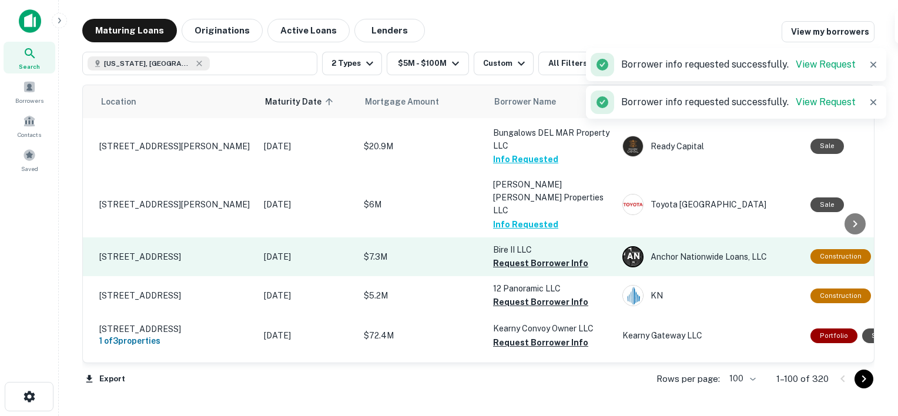
scroll to position [3356, 24]
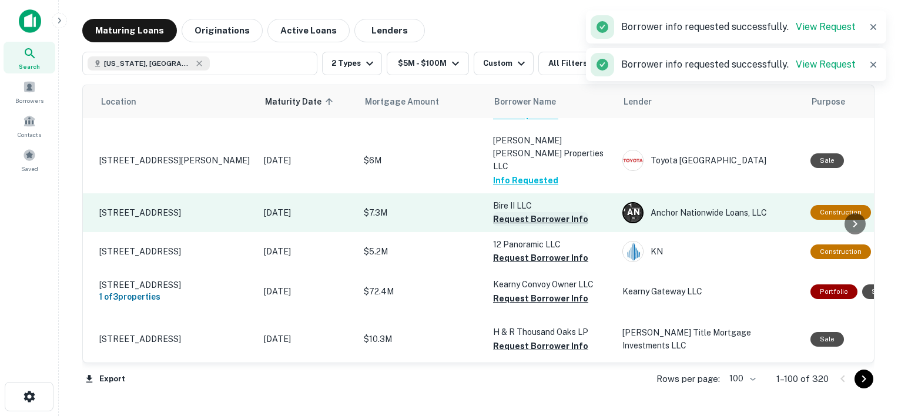
click at [548, 226] on button "Request Borrower Info" at bounding box center [540, 219] width 95 height 14
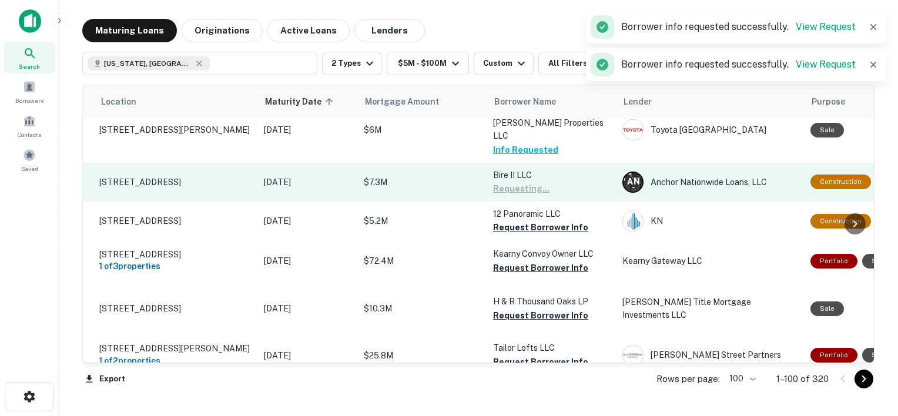
scroll to position [3388, 24]
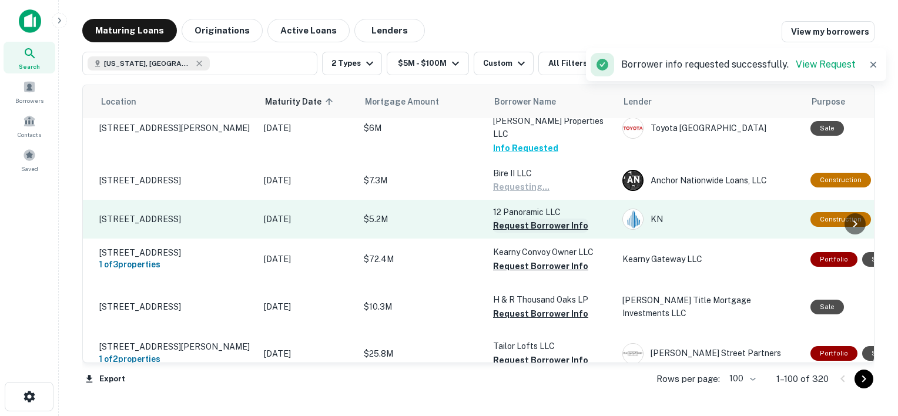
click at [538, 233] on button "Request Borrower Info" at bounding box center [540, 226] width 95 height 14
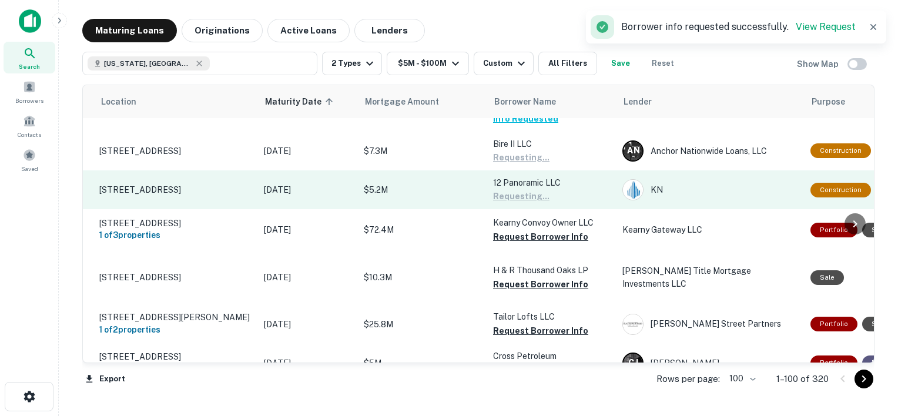
scroll to position [3430, 24]
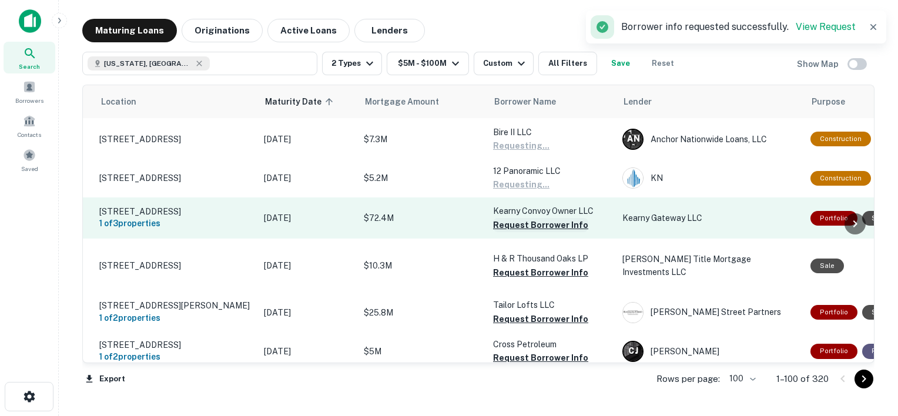
click at [553, 232] on button "Request Borrower Info" at bounding box center [540, 225] width 95 height 14
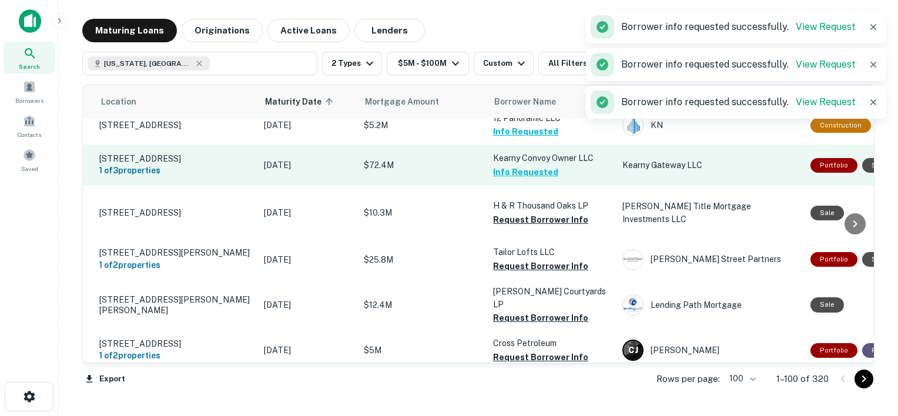
scroll to position [3500, 24]
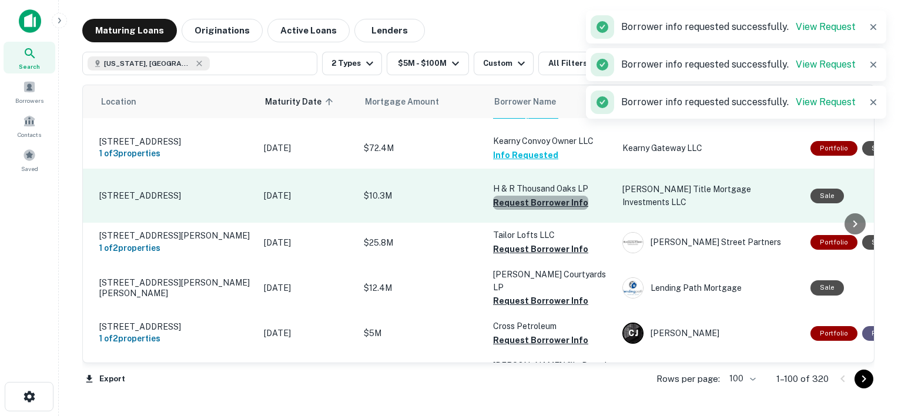
click at [568, 210] on button "Request Borrower Info" at bounding box center [540, 203] width 95 height 14
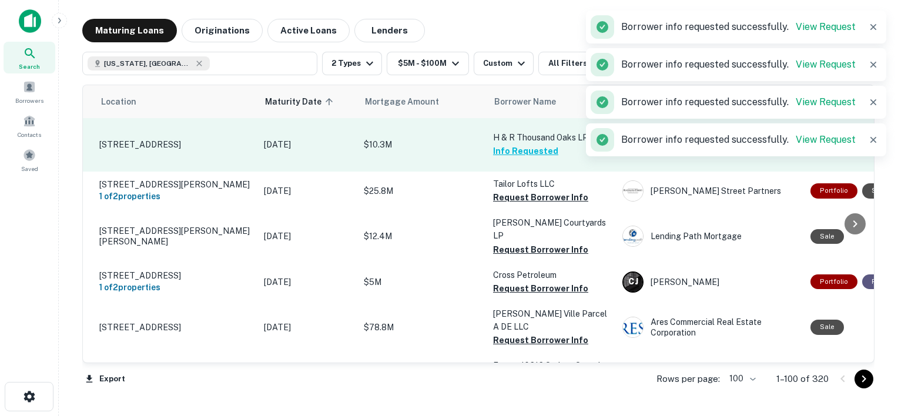
scroll to position [3517, 24]
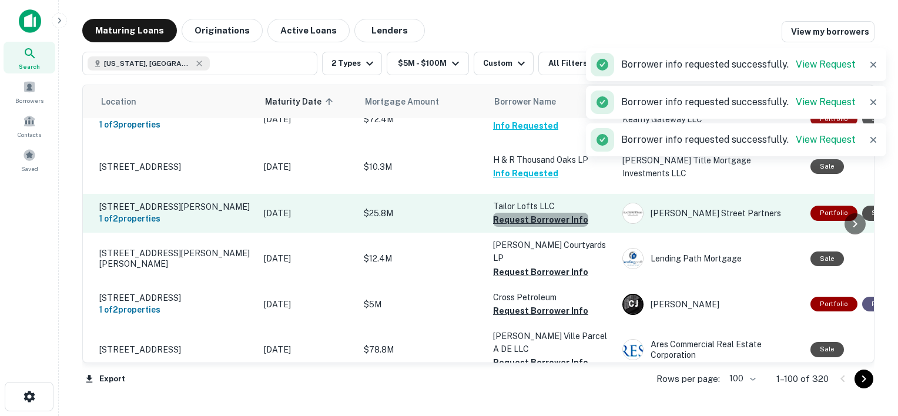
click at [561, 227] on button "Request Borrower Info" at bounding box center [540, 220] width 95 height 14
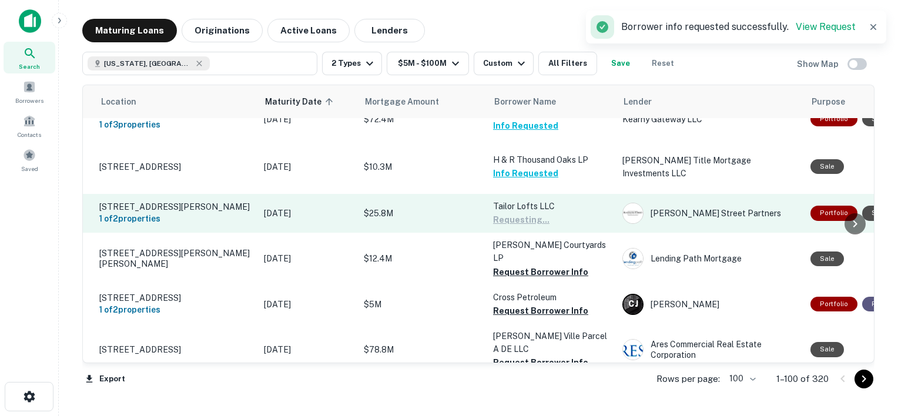
scroll to position [3544, 24]
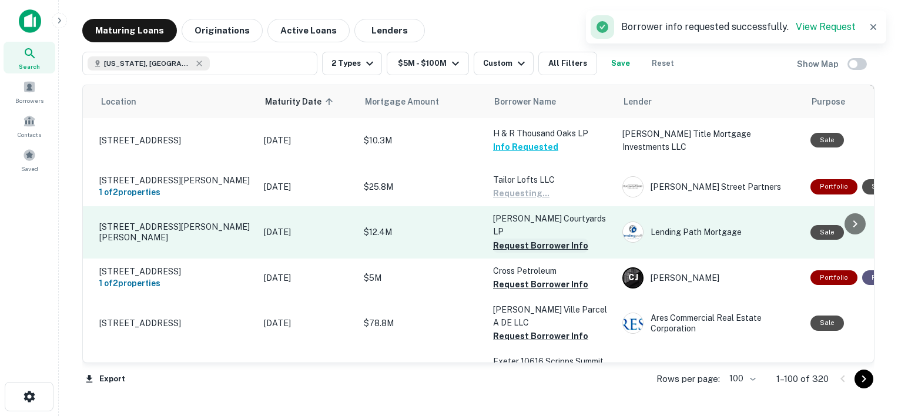
click at [548, 252] on button "Request Borrower Info" at bounding box center [540, 246] width 95 height 14
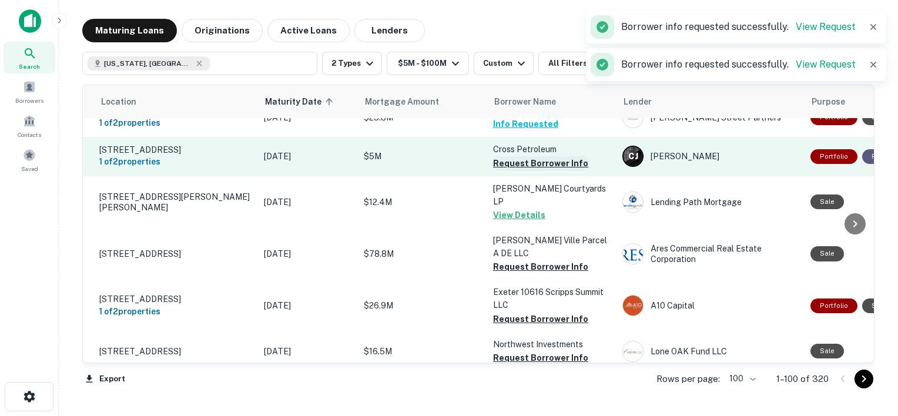
scroll to position [3600, 24]
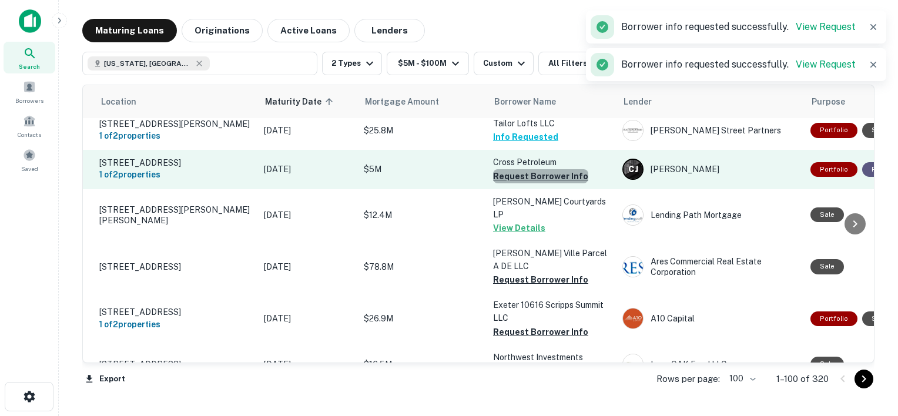
click at [543, 183] on button "Request Borrower Info" at bounding box center [540, 176] width 95 height 14
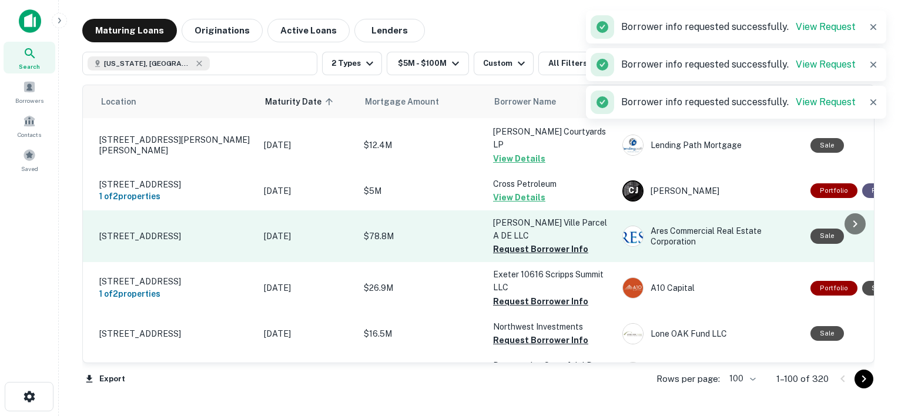
scroll to position [3631, 24]
click at [531, 256] on button "Request Borrower Info" at bounding box center [540, 249] width 95 height 14
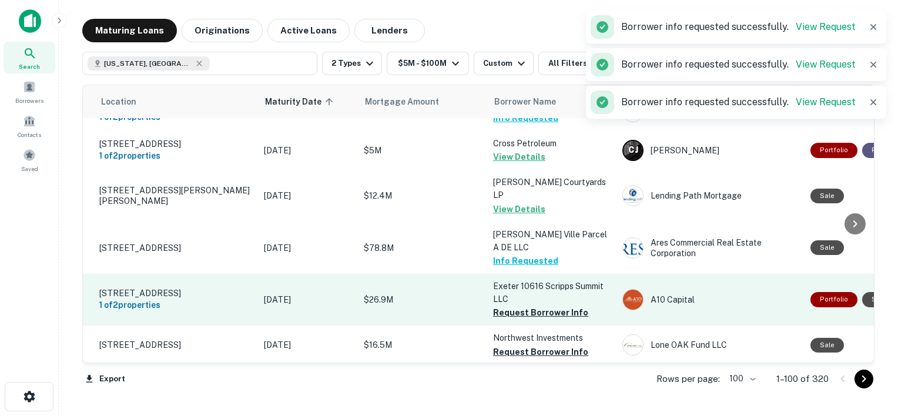
scroll to position [3693, 24]
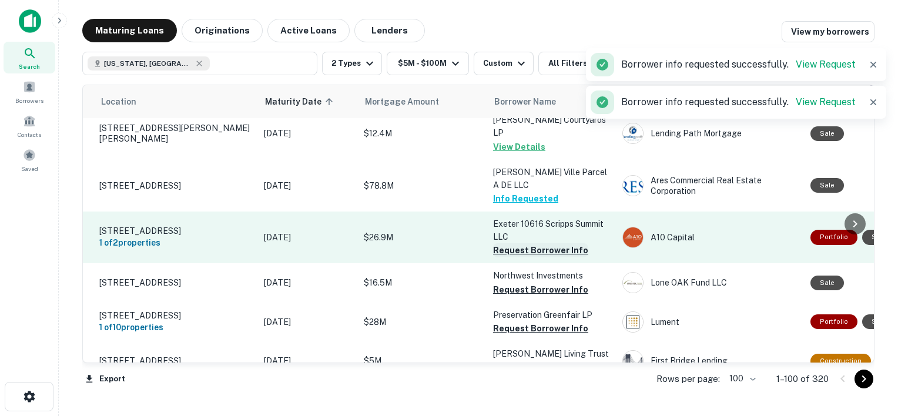
click at [529, 257] on button "Request Borrower Info" at bounding box center [540, 250] width 95 height 14
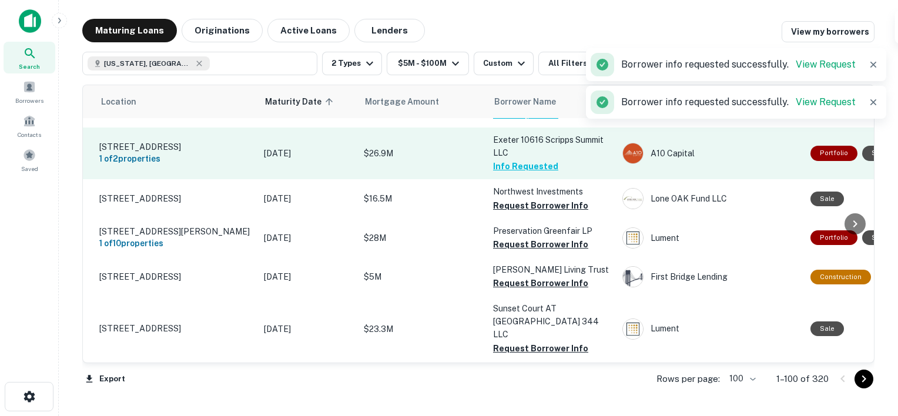
scroll to position [3777, 24]
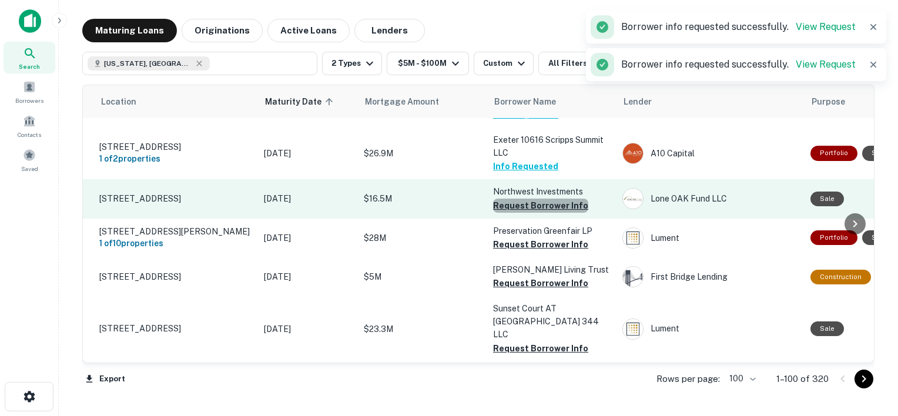
click at [555, 213] on button "Request Borrower Info" at bounding box center [540, 206] width 95 height 14
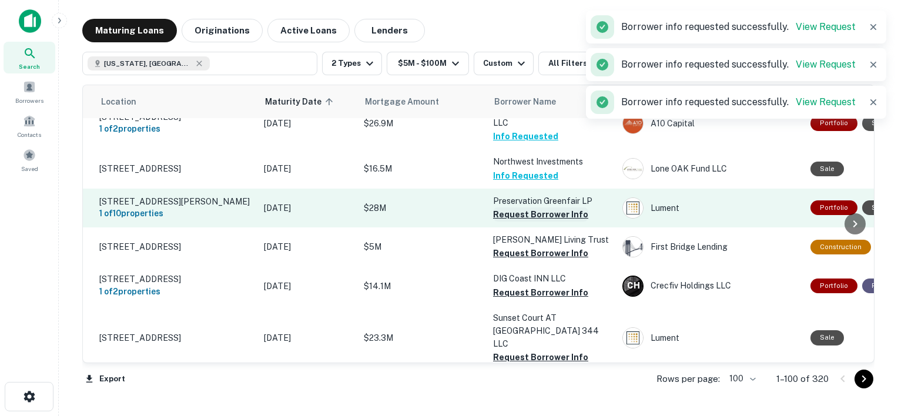
scroll to position [3812, 24]
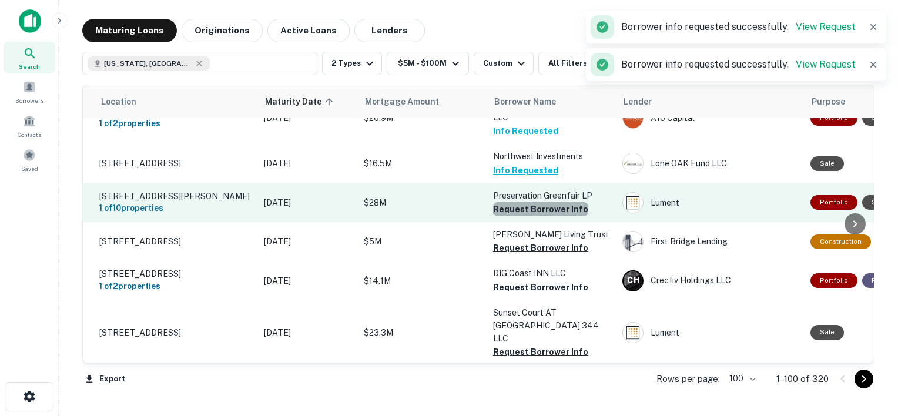
click at [548, 216] on button "Request Borrower Info" at bounding box center [540, 209] width 95 height 14
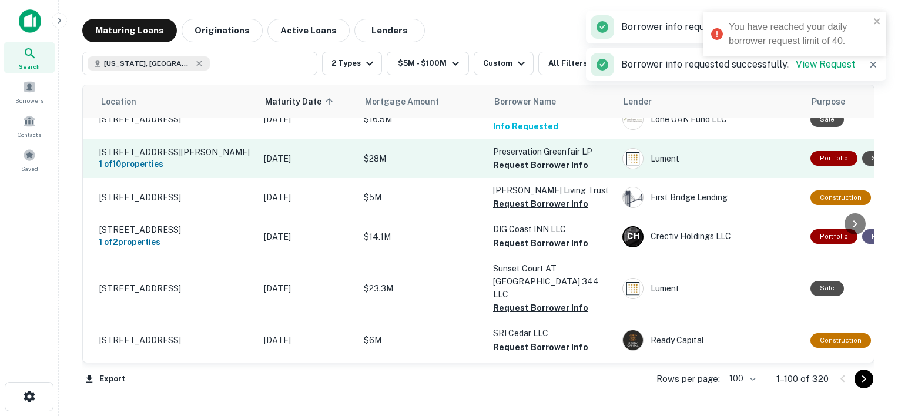
scroll to position [3857, 24]
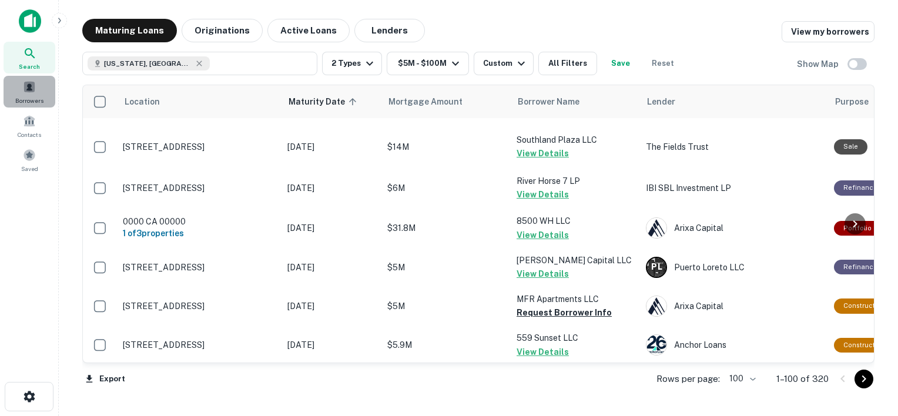
click at [24, 94] on div "Borrowers" at bounding box center [30, 92] width 52 height 32
